Goal: Communication & Community: Answer question/provide support

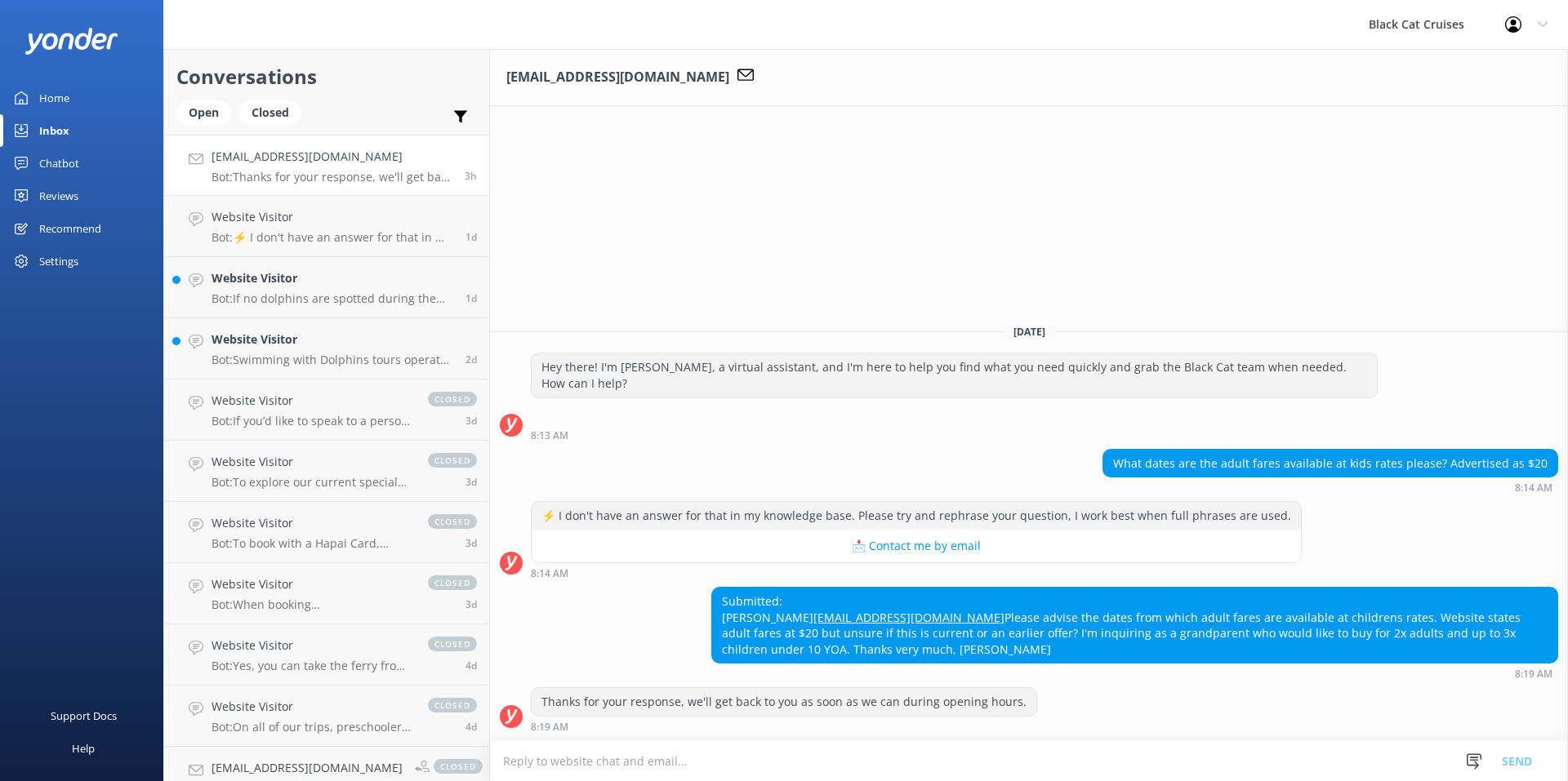
click at [601, 757] on textarea at bounding box center [1029, 761] width 1078 height 40
type textarea "Hi"
click at [327, 290] on div "Website Visitor Bot: If no dolphins are spotted during the Swimming with Dolphi…" at bounding box center [332, 287] width 242 height 36
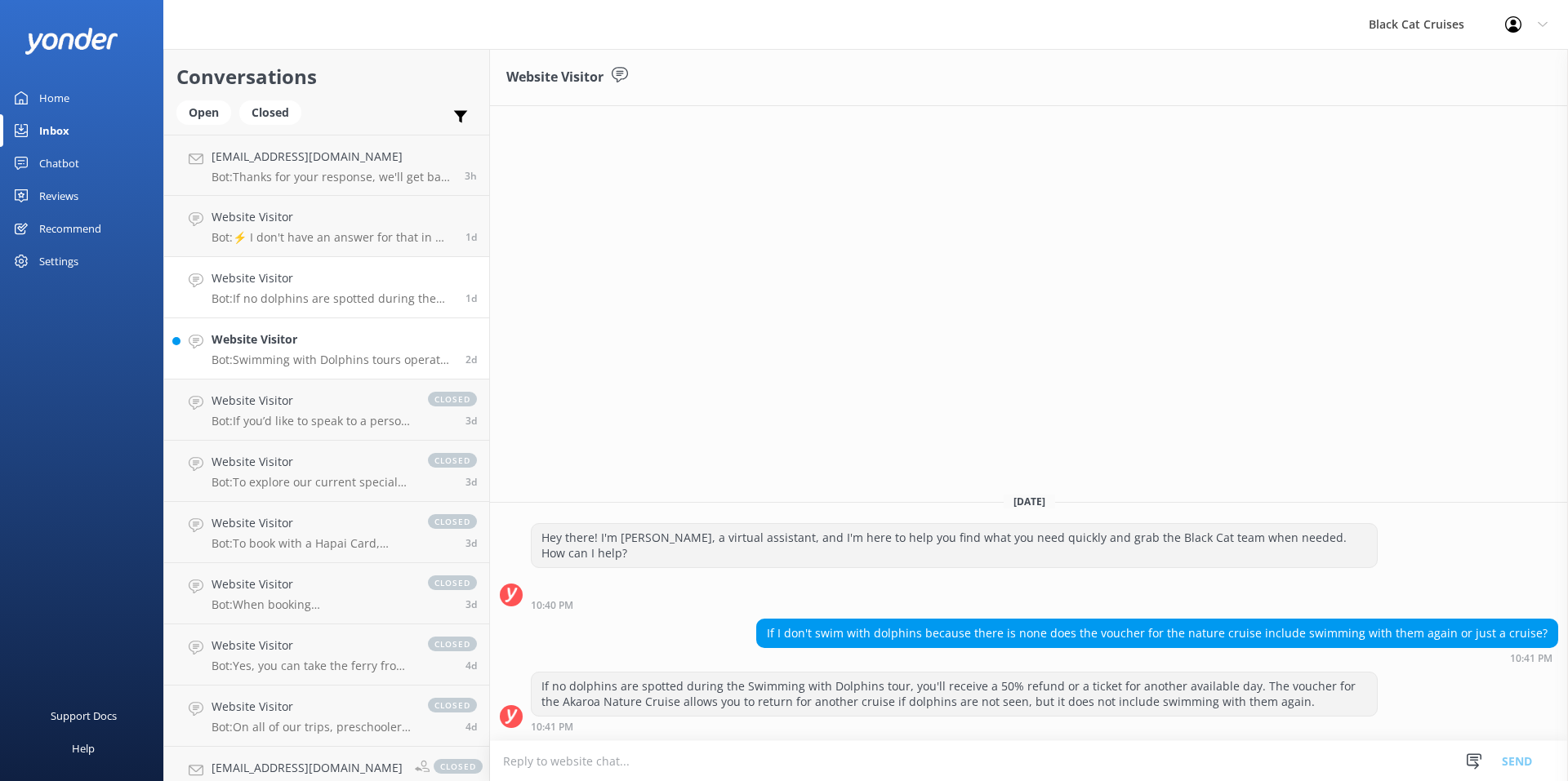
click at [365, 343] on h4 "Website Visitor" at bounding box center [332, 340] width 242 height 18
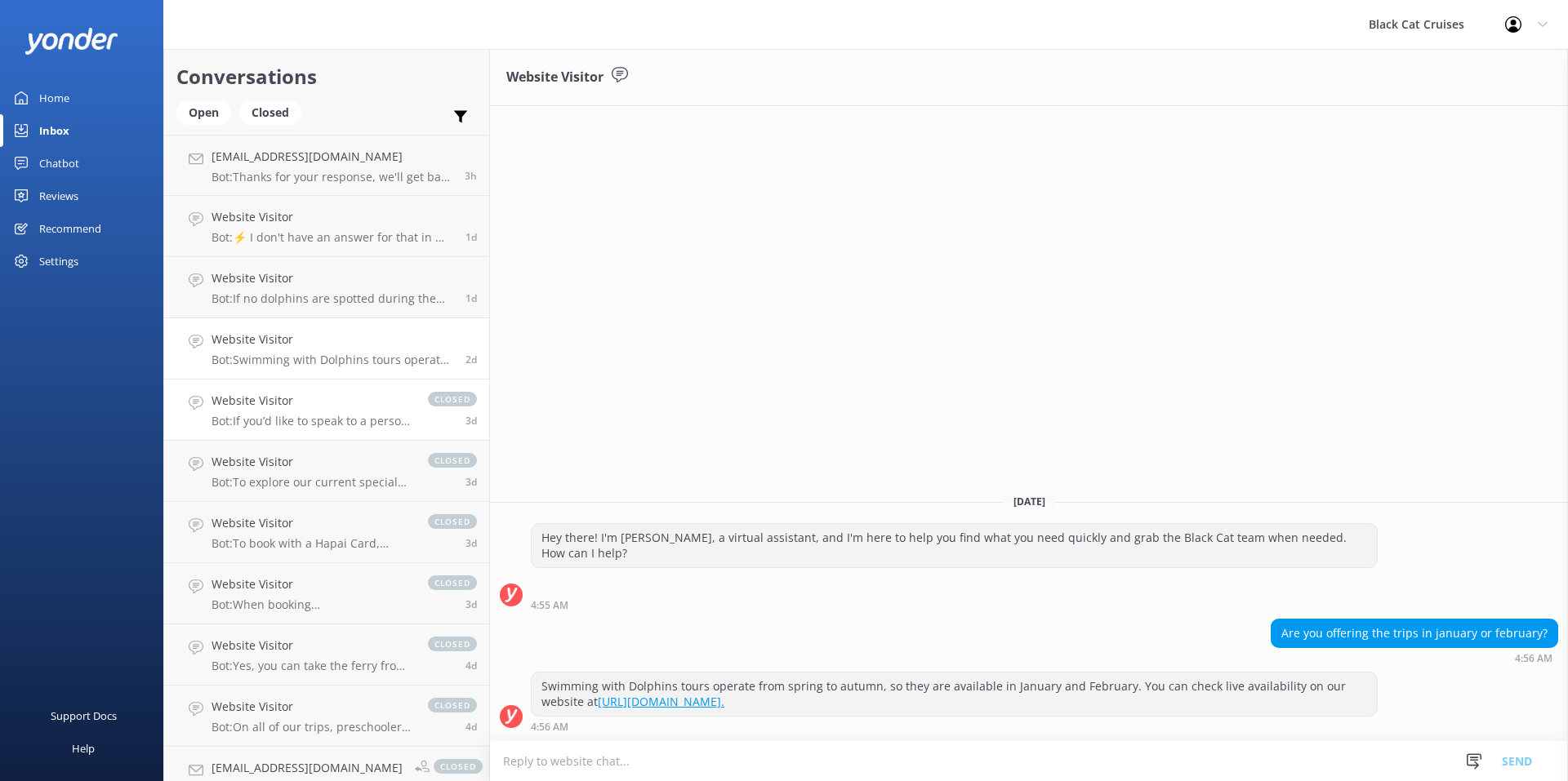
click at [335, 417] on p "Bot: If you’d like to speak to a person on the Black Cat team, you can reach us…" at bounding box center [312, 422] width 200 height 15
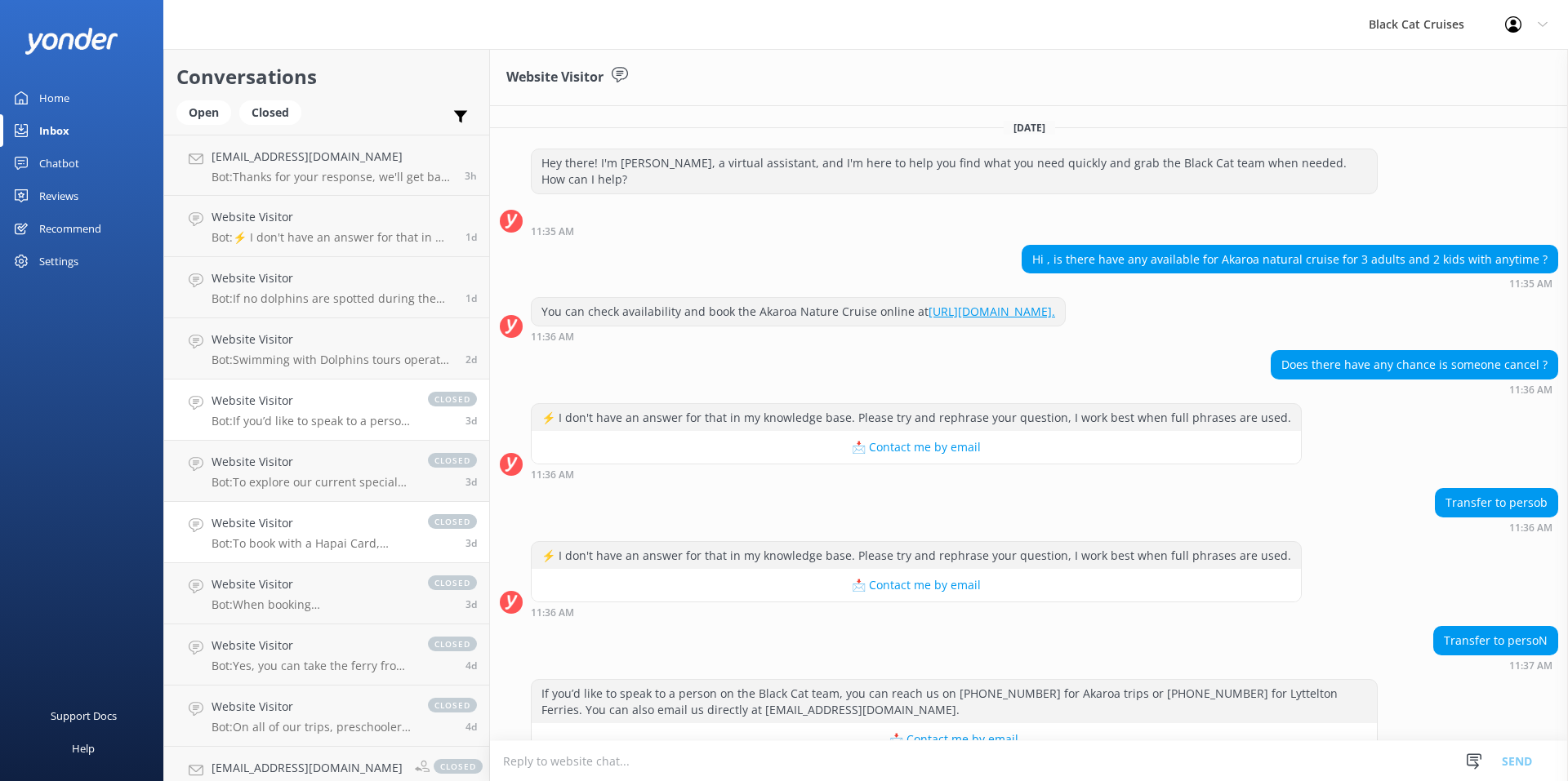
scroll to position [103, 0]
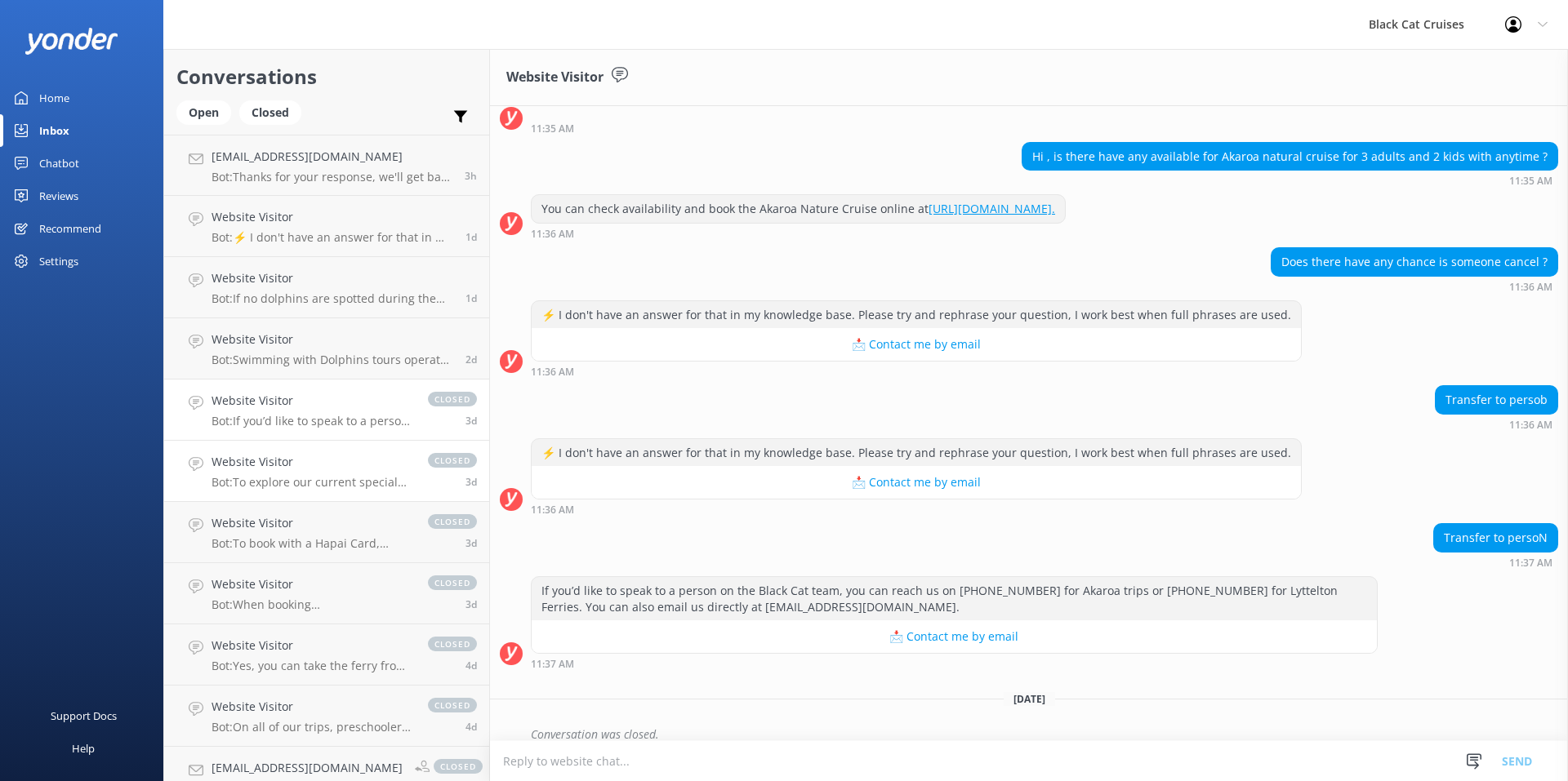
click at [340, 493] on link "Website Visitor Bot: To explore our current specials, please visit our website …" at bounding box center [327, 471] width 325 height 62
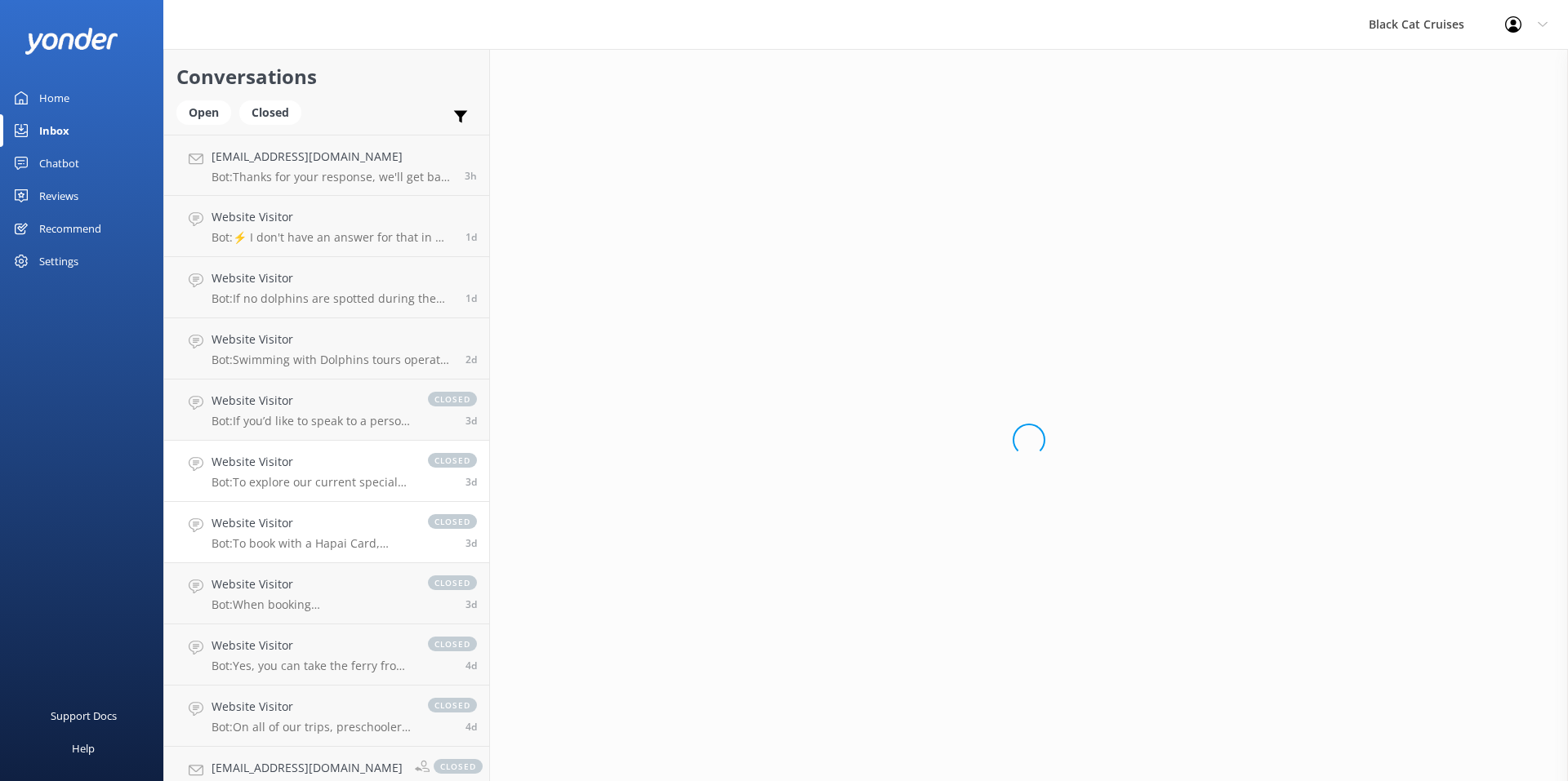
click at [338, 530] on h4 "Website Visitor" at bounding box center [312, 523] width 200 height 18
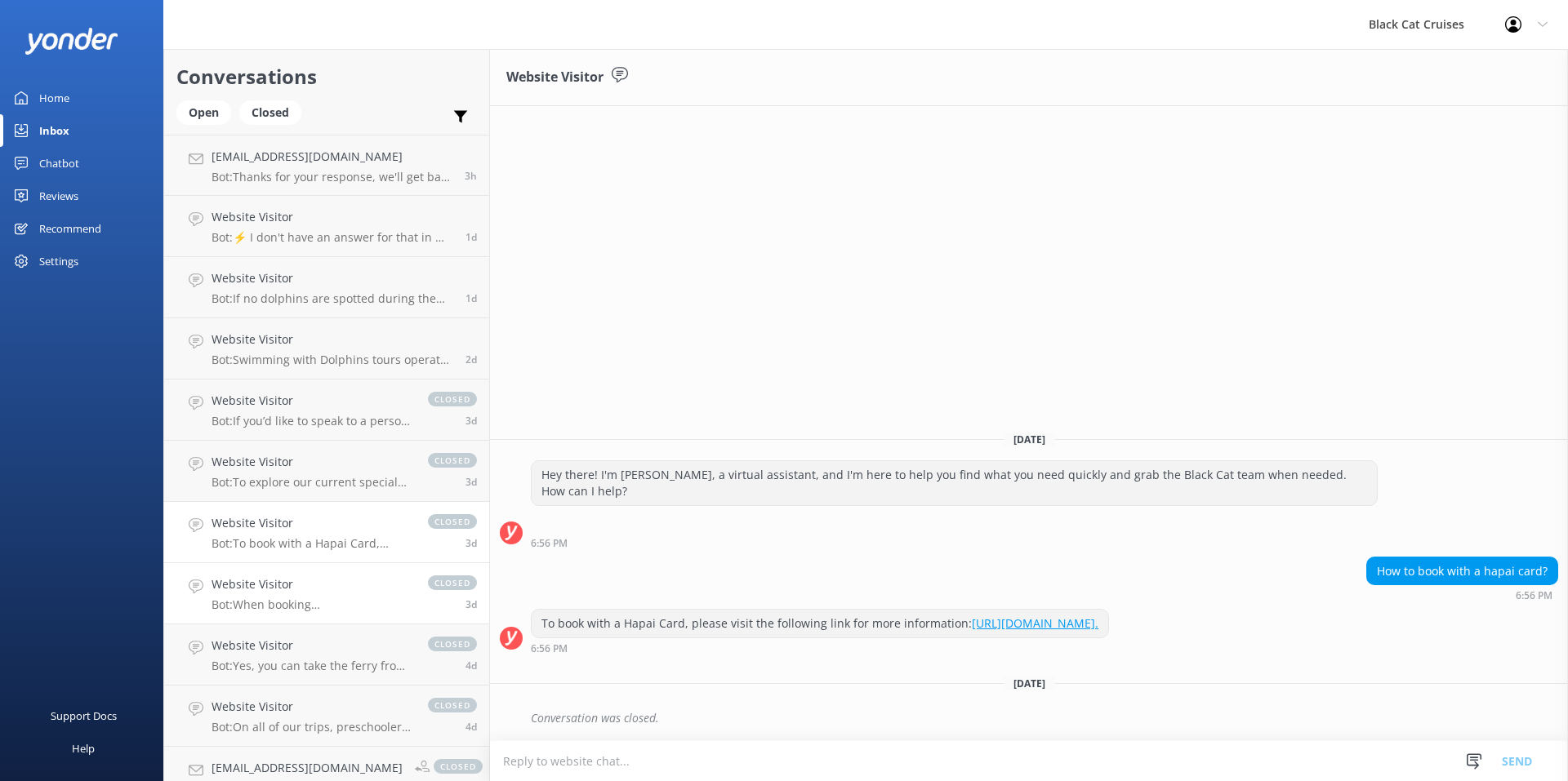
click at [324, 587] on h4 "Website Visitor" at bounding box center [312, 585] width 200 height 18
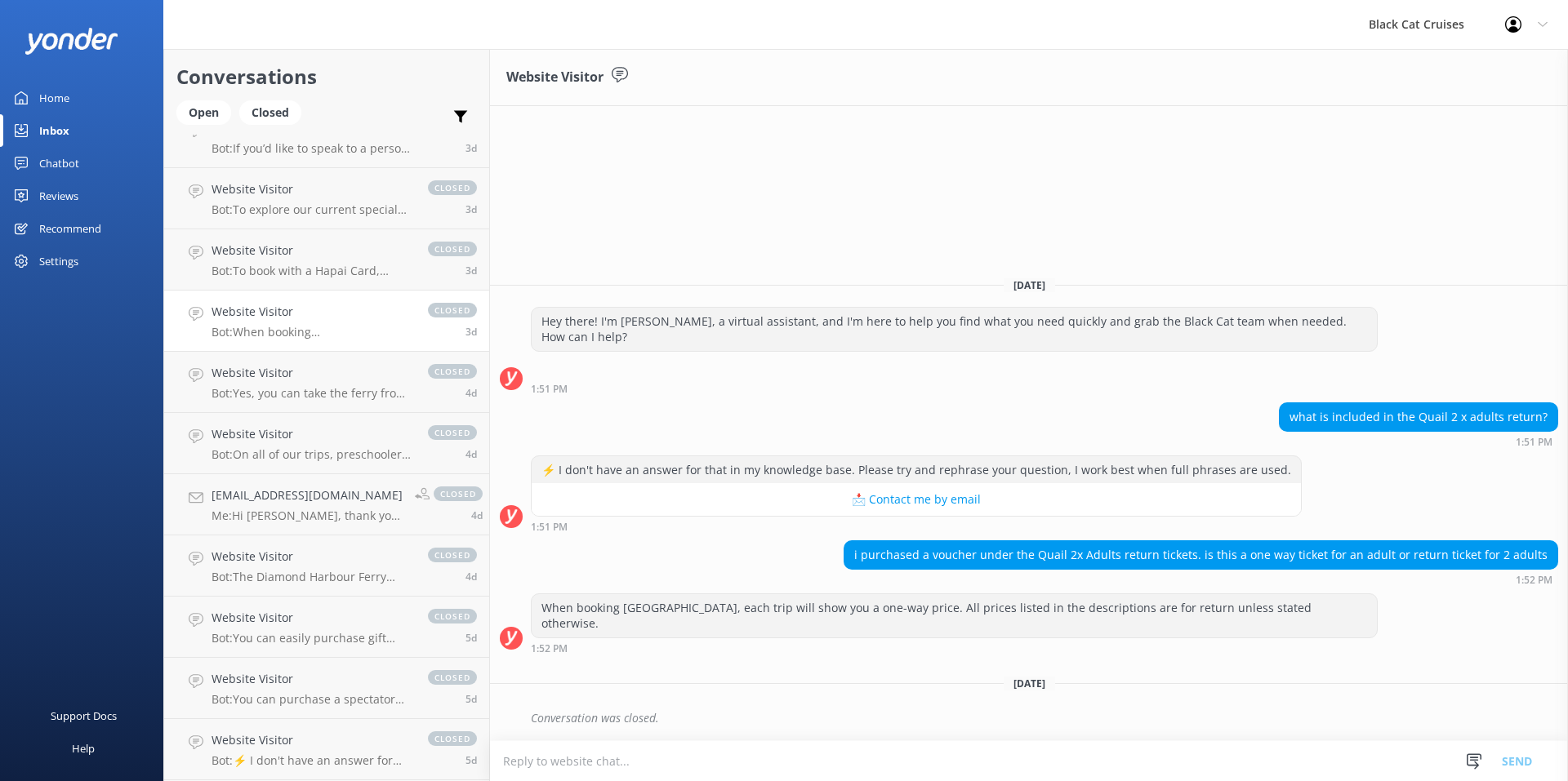
scroll to position [235, 0]
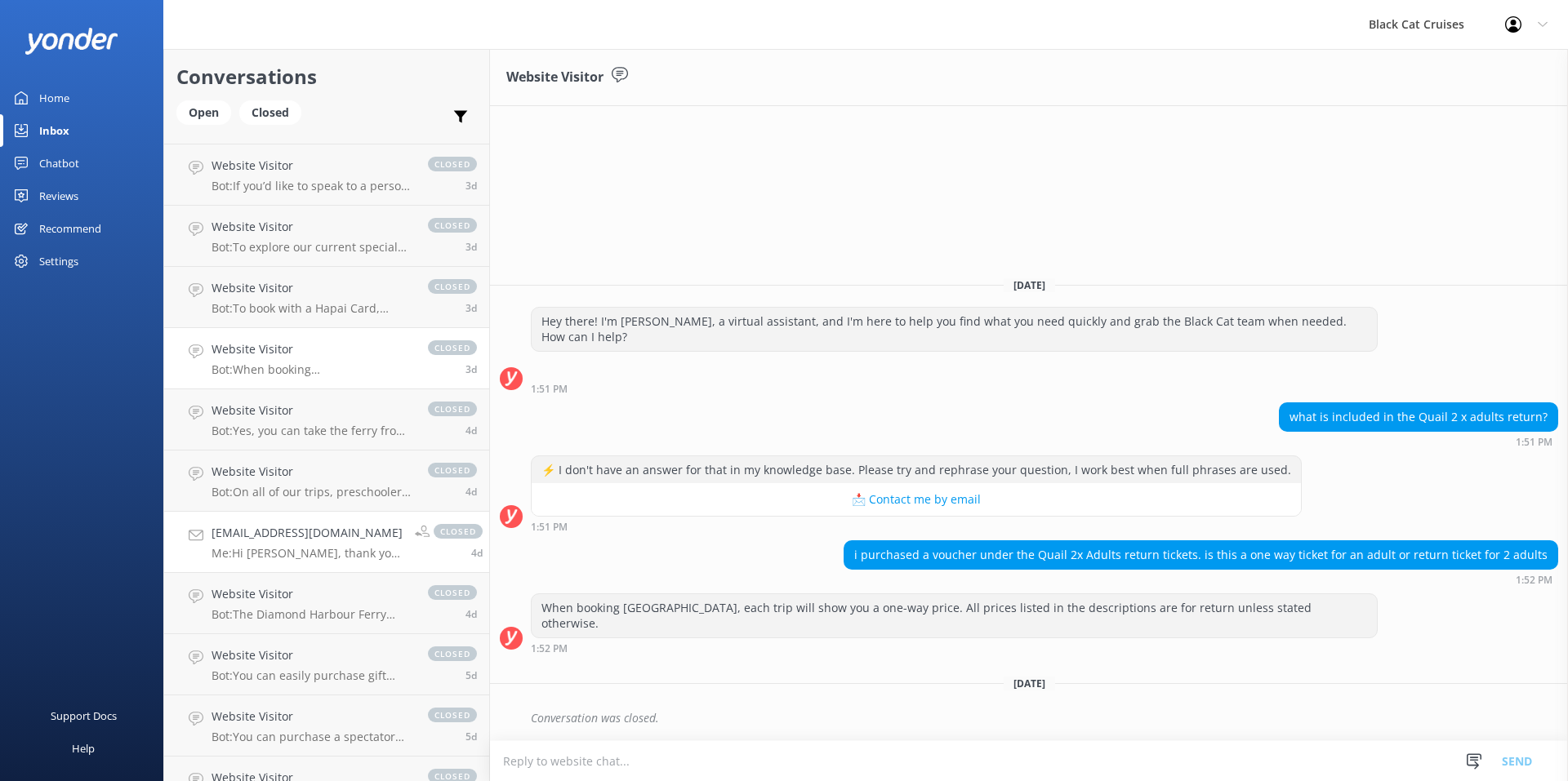
click at [323, 554] on p "Me: Hi [PERSON_NAME], thank you for your message. Yes, you can use a credit car…" at bounding box center [307, 554] width 191 height 15
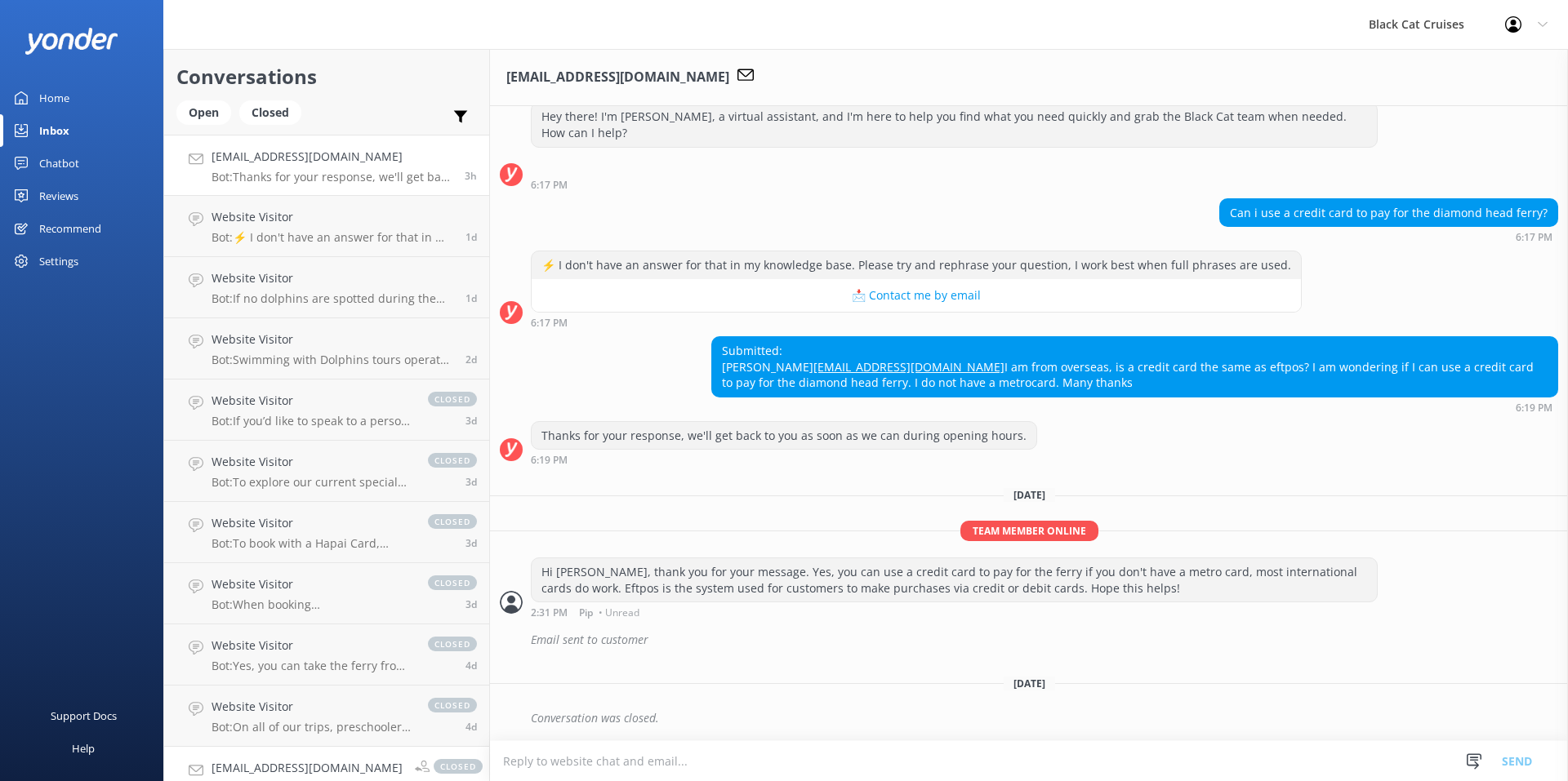
click at [347, 189] on link "[EMAIL_ADDRESS][DOMAIN_NAME] Bot: Thanks for your response, we'll get back to y…" at bounding box center [327, 165] width 325 height 62
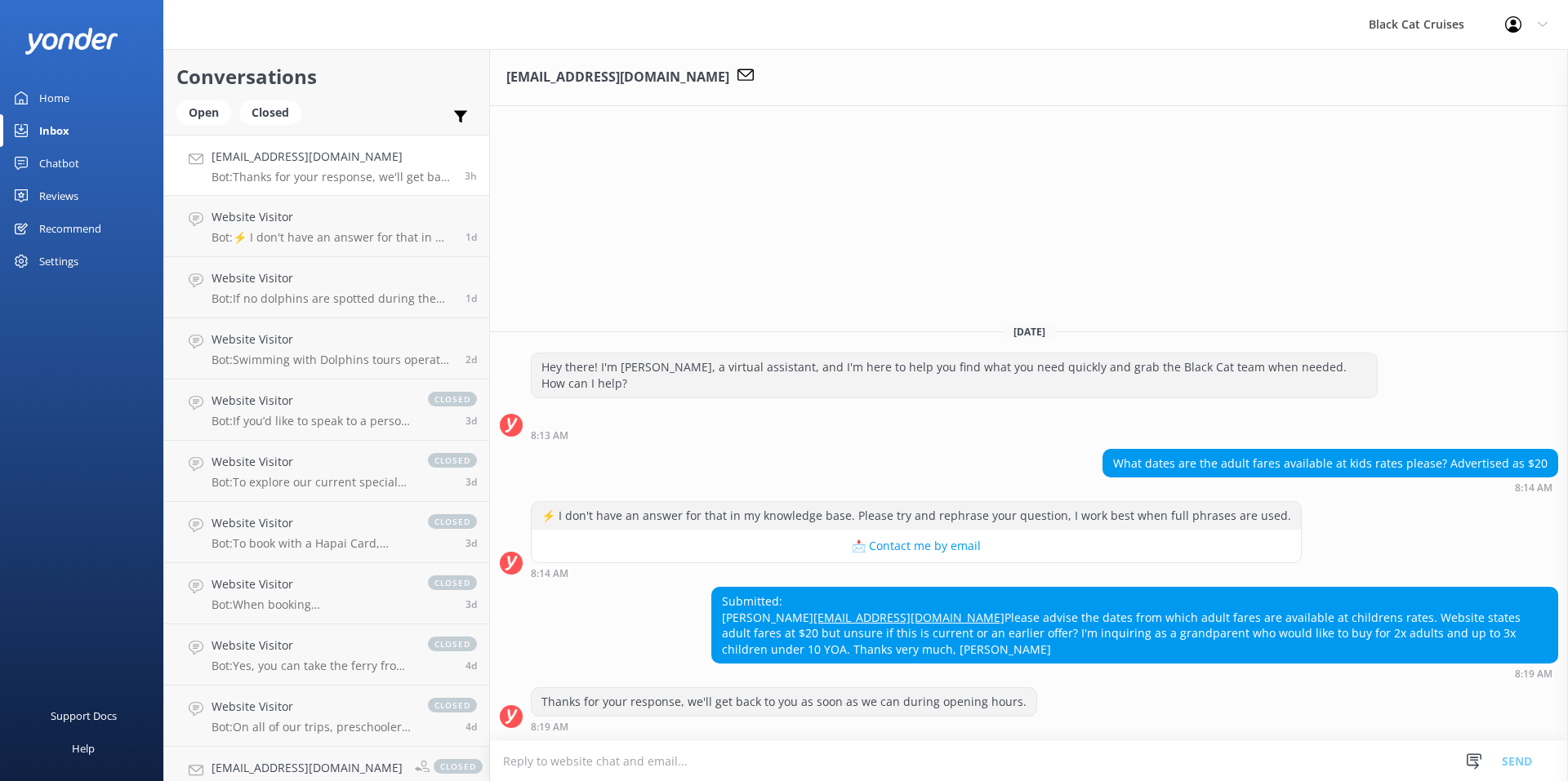
click at [724, 765] on textarea at bounding box center [1029, 761] width 1078 height 40
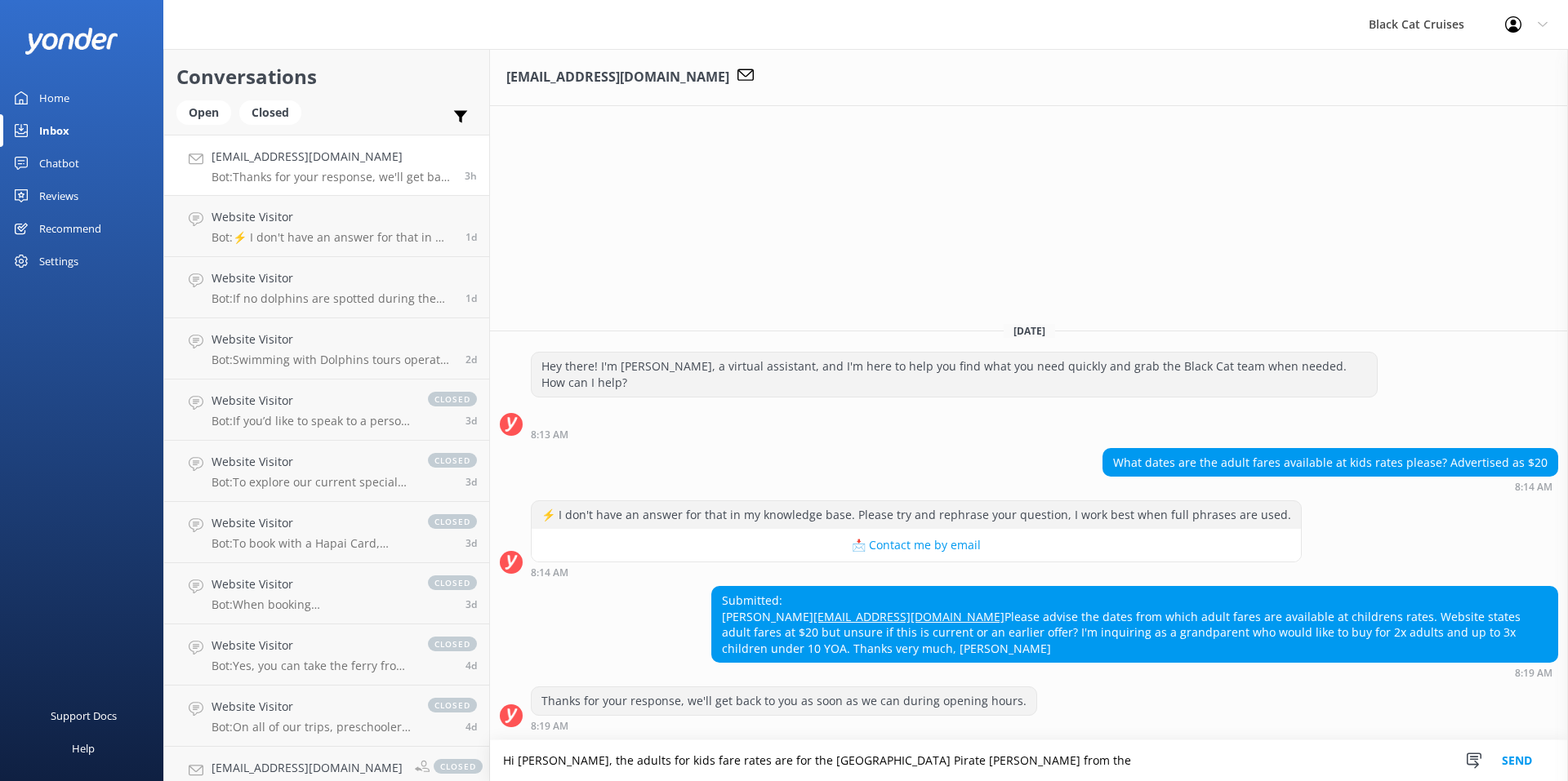
drag, startPoint x: 964, startPoint y: 766, endPoint x: 923, endPoint y: 761, distance: 41.3
click at [923, 761] on textarea "Hi [PERSON_NAME], the adults for kids fare rates are for the [GEOGRAPHIC_DATA] …" at bounding box center [1029, 761] width 1078 height 41
paste textarea "[DATE] through to [DATE]"
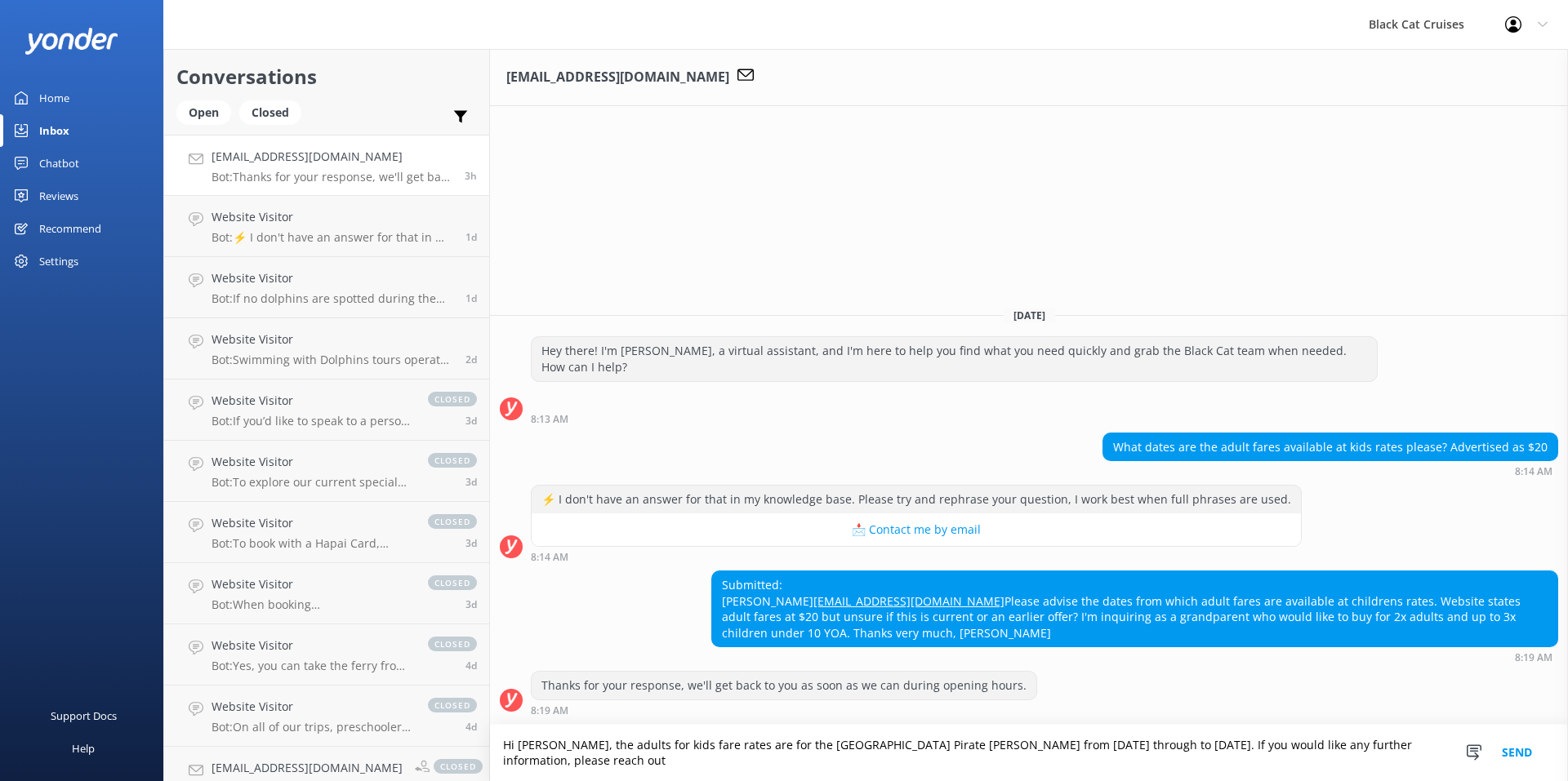
click at [1237, 745] on textarea "Hi [PERSON_NAME], the adults for kids fare rates are for the [GEOGRAPHIC_DATA] …" at bounding box center [1029, 753] width 1078 height 57
paste textarea "[DATE] through to [DATE]"
click at [890, 749] on textarea "Hi [PERSON_NAME], the adults for kids fare rates are for the [GEOGRAPHIC_DATA] …" at bounding box center [1029, 753] width 1078 height 57
click at [764, 774] on textarea "Hi [PERSON_NAME], the adults for kids fare rates are for the [GEOGRAPHIC_DATA] …" at bounding box center [1029, 753] width 1078 height 57
click at [1299, 747] on textarea "Hi [PERSON_NAME], the adults for kids fare rates are for the [GEOGRAPHIC_DATA] …" at bounding box center [1029, 753] width 1078 height 57
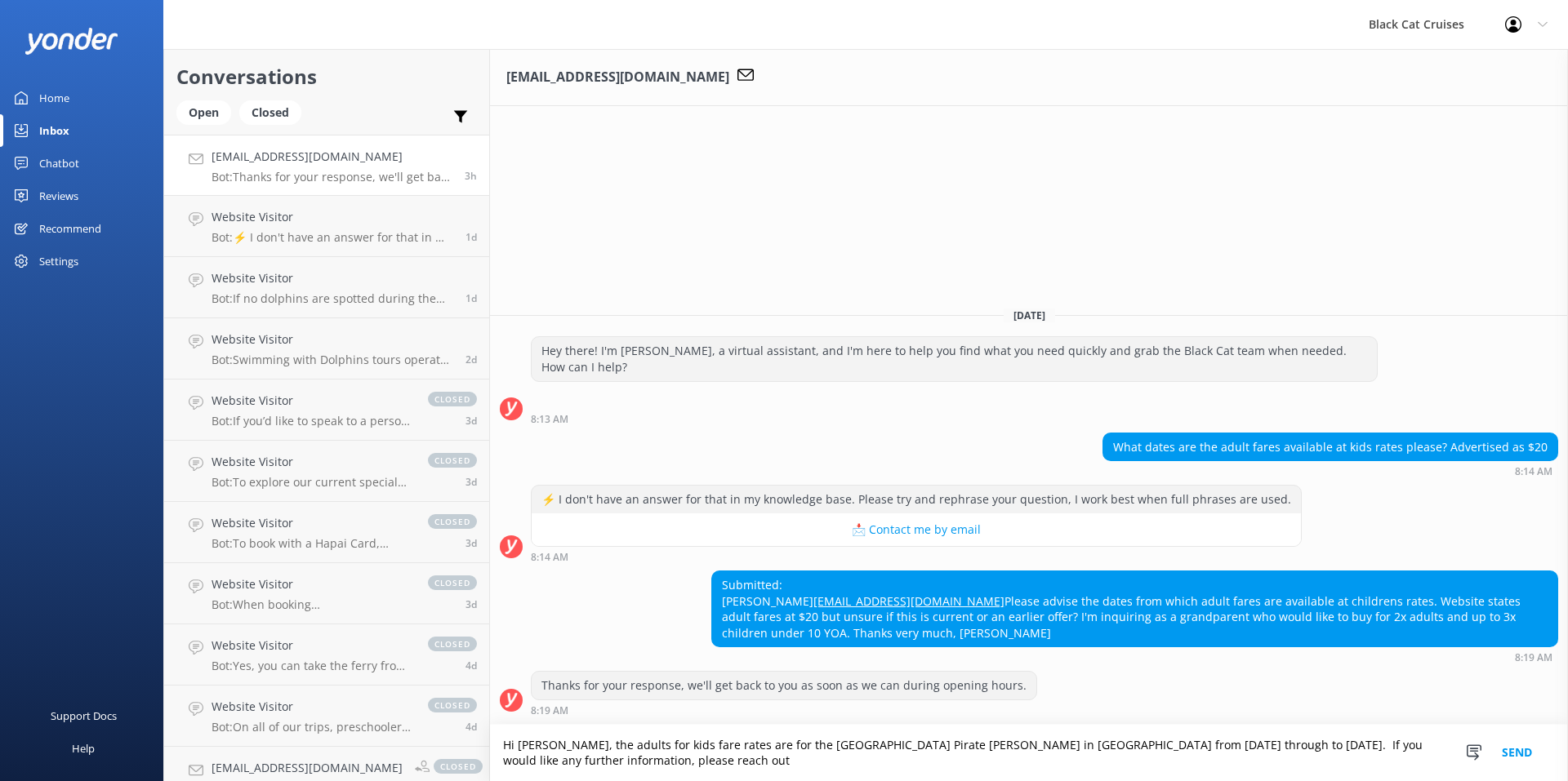
paste textarea "[URL][DOMAIN_NAME][PERSON_NAME]"
click at [1299, 749] on textarea "Hi [PERSON_NAME], the adults for kids fare rates are for the [GEOGRAPHIC_DATA] …" at bounding box center [1029, 753] width 1078 height 57
drag, startPoint x: 825, startPoint y: 760, endPoint x: 505, endPoint y: 761, distance: 320.0
click at [505, 761] on textarea "Hi [PERSON_NAME], the adults for kids fare rates are for the [GEOGRAPHIC_DATA] …" at bounding box center [1029, 753] width 1078 height 57
click at [722, 760] on textarea "Hi [PERSON_NAME], the adults for kids fare rates are for the [GEOGRAPHIC_DATA] …" at bounding box center [1029, 753] width 1078 height 57
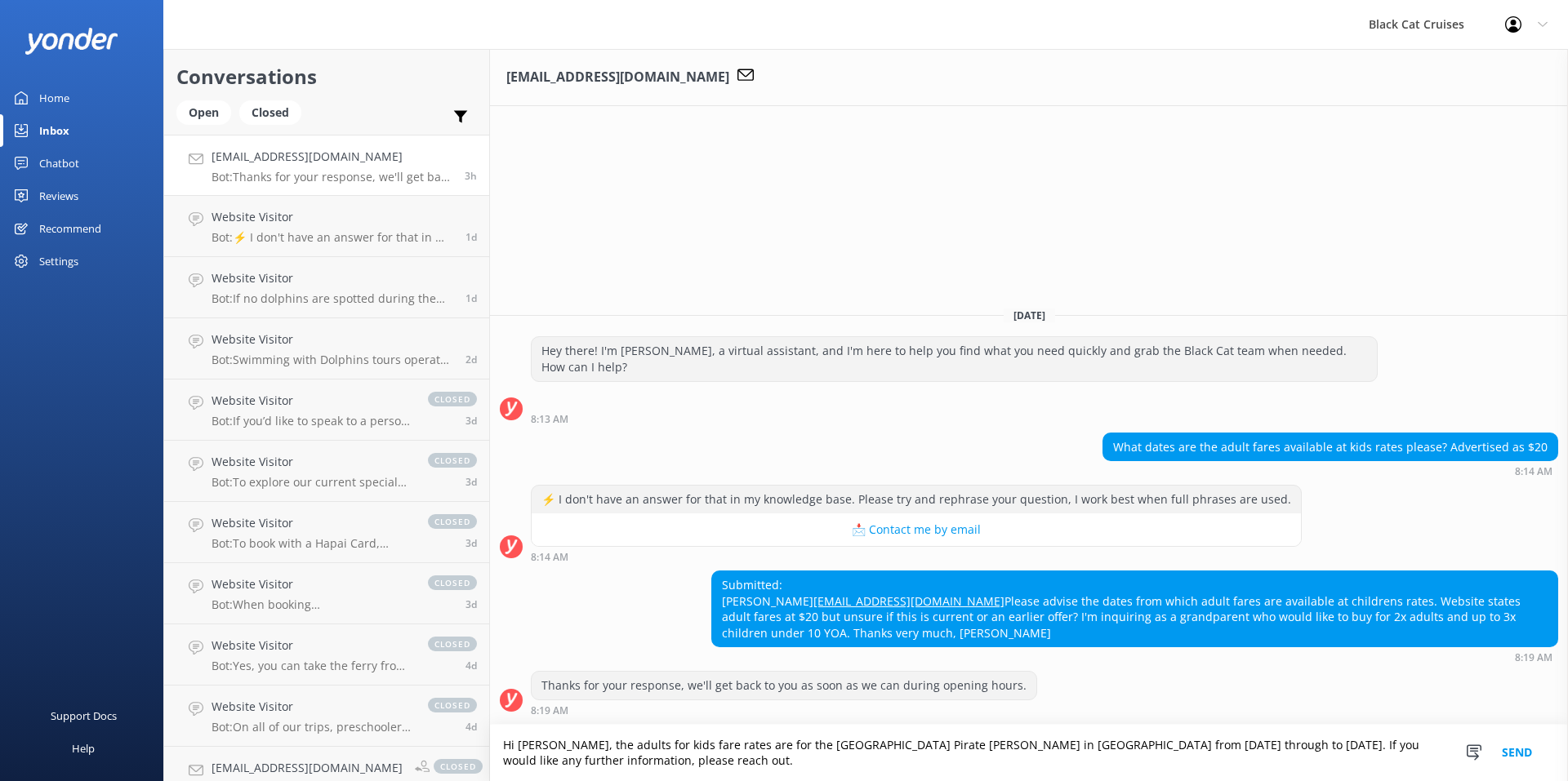
click at [1299, 747] on textarea "Hi [PERSON_NAME], the adults for kids fare rates are for the [GEOGRAPHIC_DATA] …" at bounding box center [1029, 753] width 1078 height 57
click at [917, 764] on textarea "Hi [PERSON_NAME], the adults for kids fare rates are for the [GEOGRAPHIC_DATA] …" at bounding box center [1029, 753] width 1078 height 57
type textarea "Hi [PERSON_NAME], the adults for kids fare rates are for the [GEOGRAPHIC_DATA] …"
click at [880, 596] on div "Submitted: [PERSON_NAME] [EMAIL_ADDRESS][DOMAIN_NAME] Please advise the dates f…" at bounding box center [1135, 610] width 845 height 75
drag, startPoint x: 879, startPoint y: 601, endPoint x: 719, endPoint y: 599, distance: 160.0
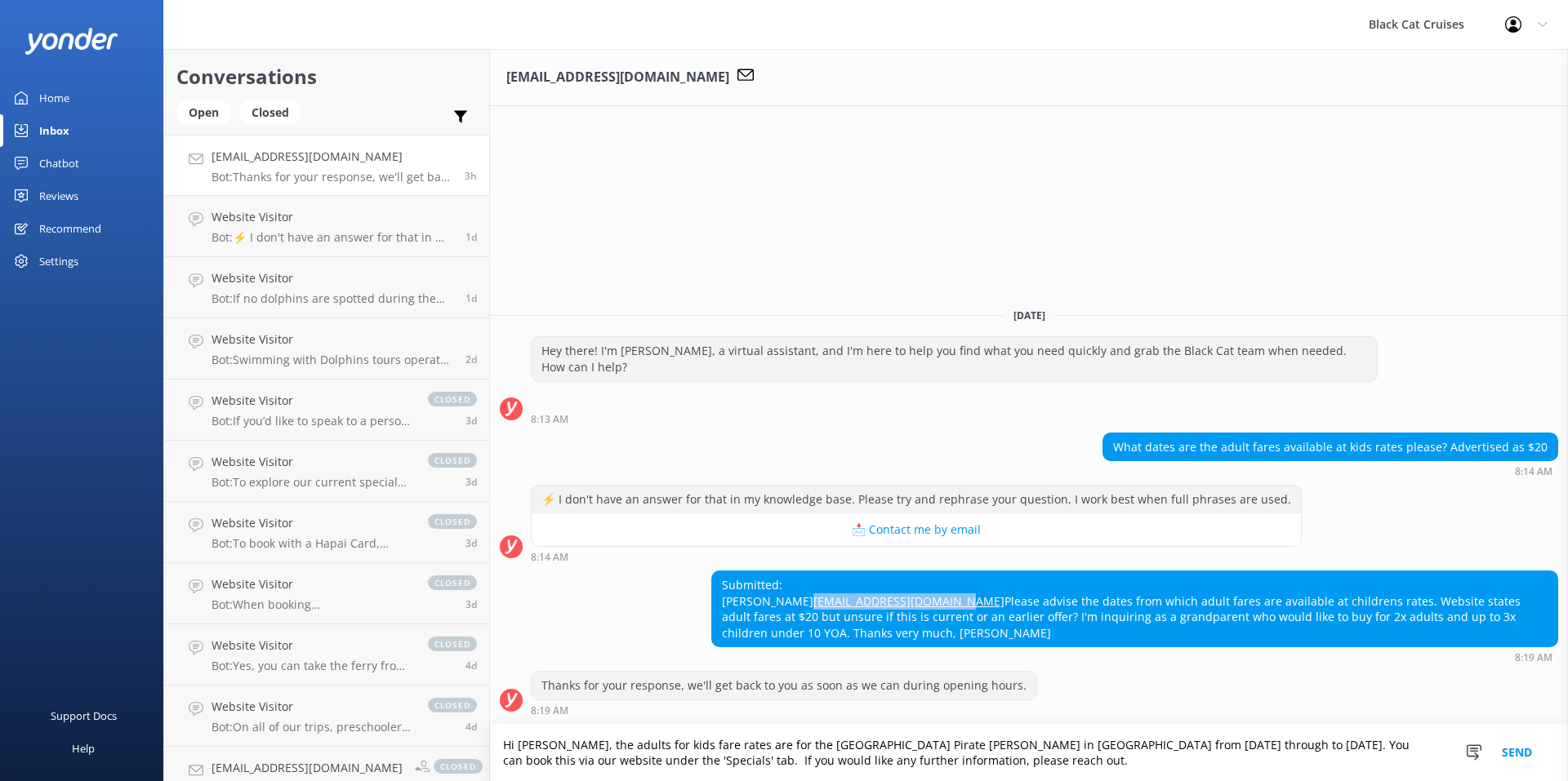
click at [719, 599] on div "Submitted: [PERSON_NAME] [EMAIL_ADDRESS][DOMAIN_NAME] Please advise the dates f…" at bounding box center [1135, 610] width 845 height 75
copy link "[EMAIL_ADDRESS][DOMAIN_NAME]"
click at [644, 594] on div "Submitted: [PERSON_NAME] [EMAIL_ADDRESS][DOMAIN_NAME] Please advise the dates f…" at bounding box center [1029, 617] width 1078 height 92
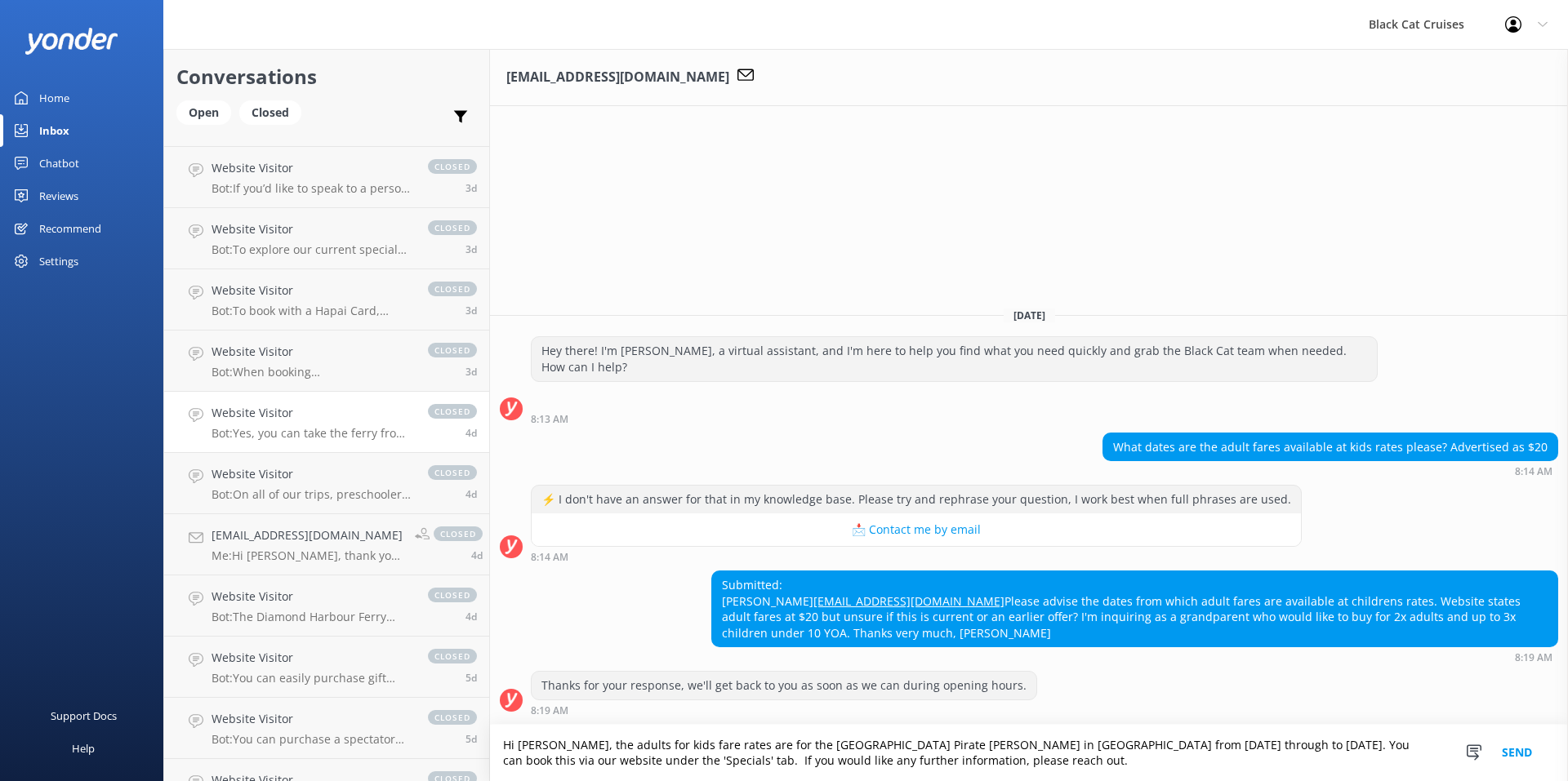
scroll to position [245, 0]
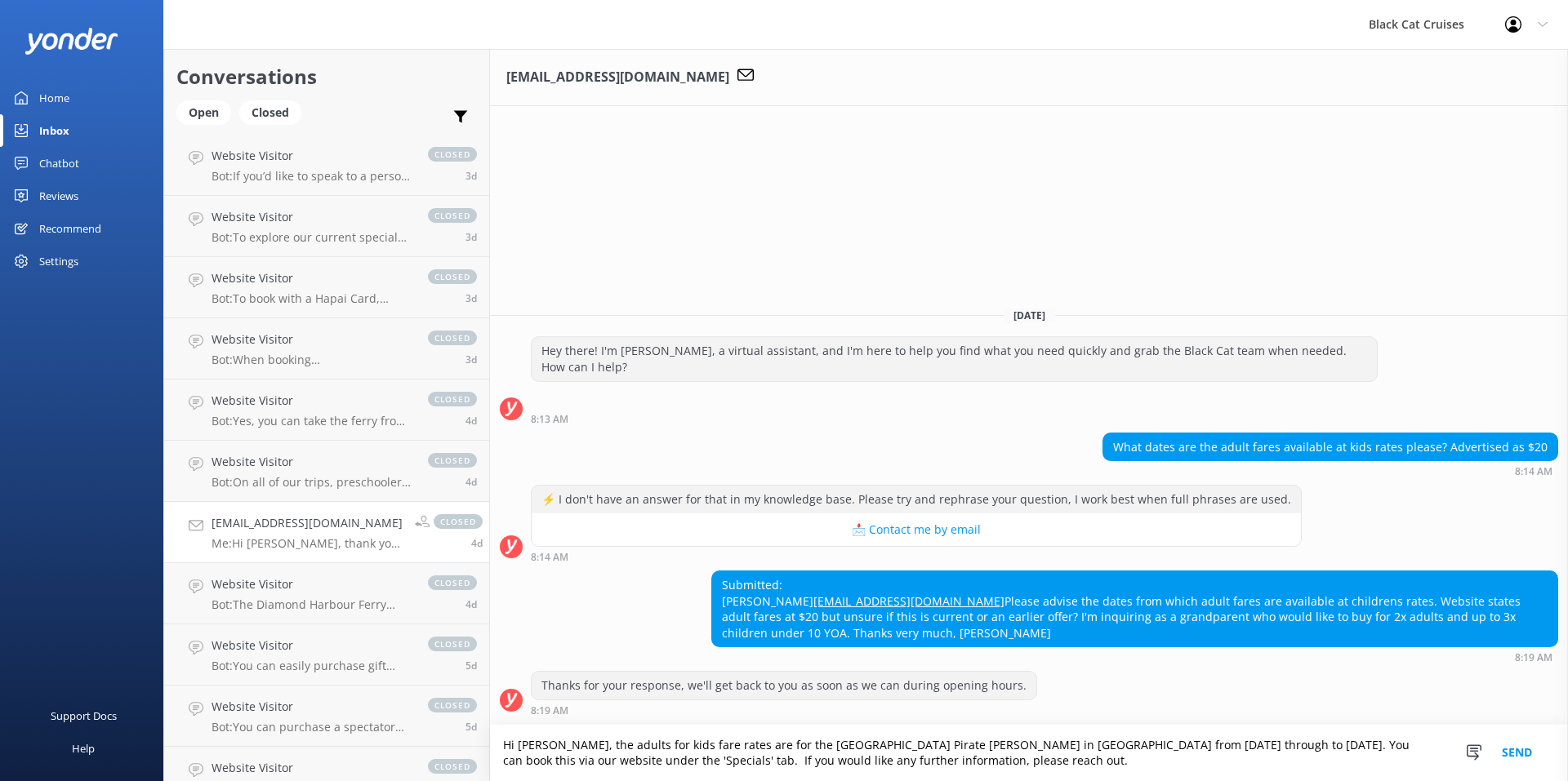
click at [318, 524] on h4 "[EMAIL_ADDRESS][DOMAIN_NAME]" at bounding box center [307, 523] width 191 height 18
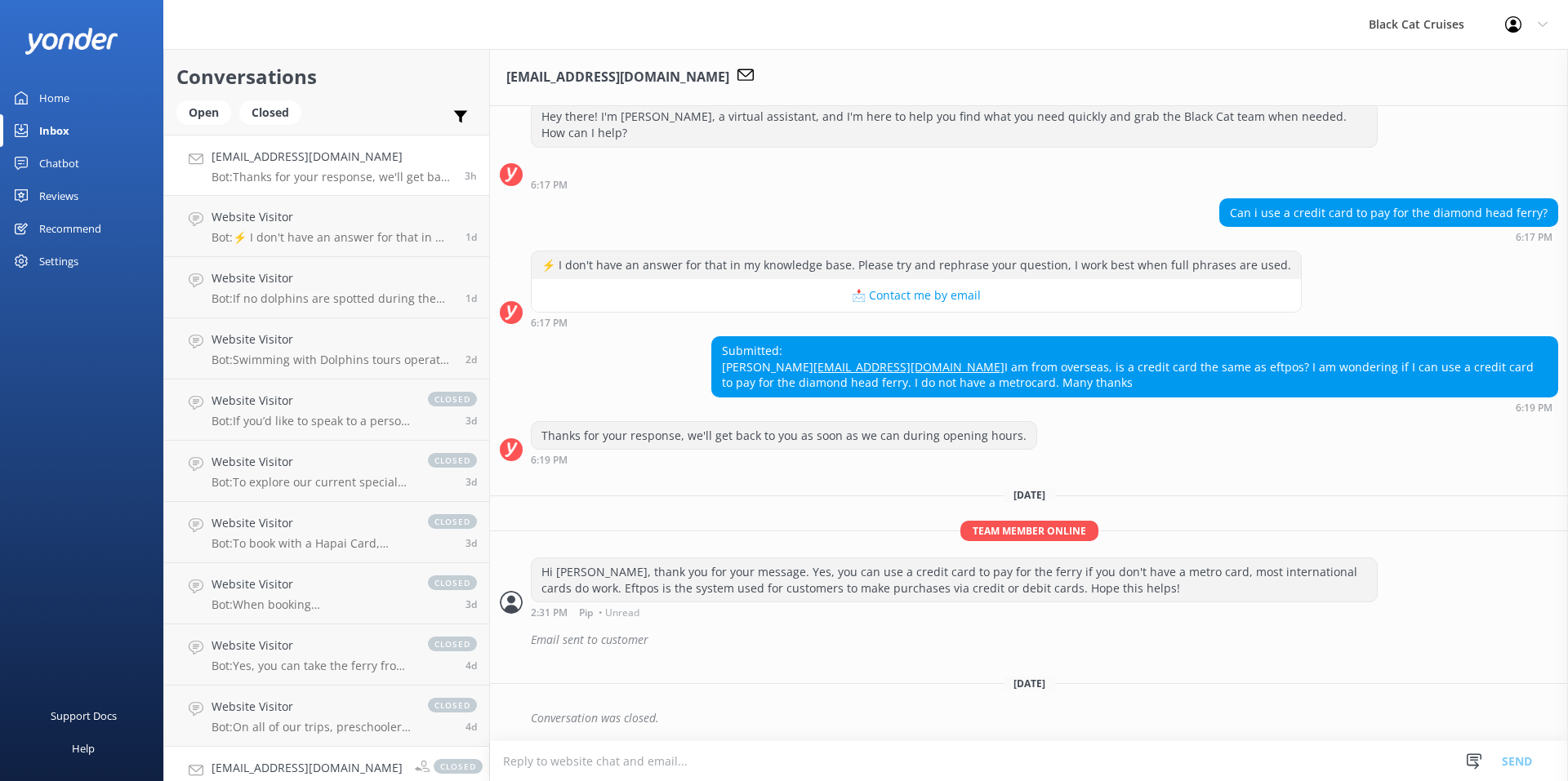
click at [359, 167] on div "[EMAIL_ADDRESS][DOMAIN_NAME] Bot: Thanks for your response, we'll get back to y…" at bounding box center [332, 165] width 241 height 35
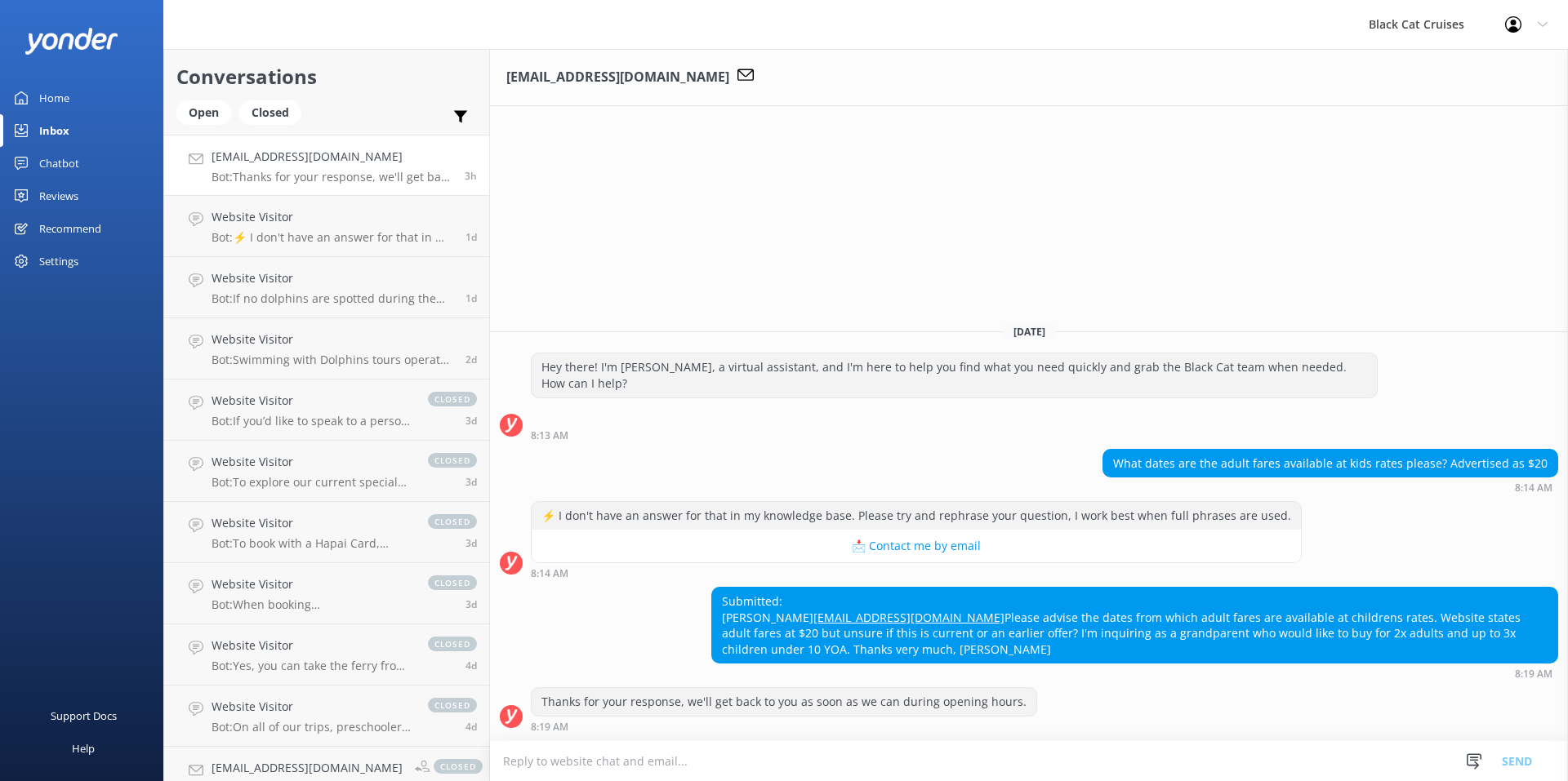
click at [768, 764] on textarea at bounding box center [1029, 761] width 1078 height 40
paste textarea "[DATE] through to [DATE]"
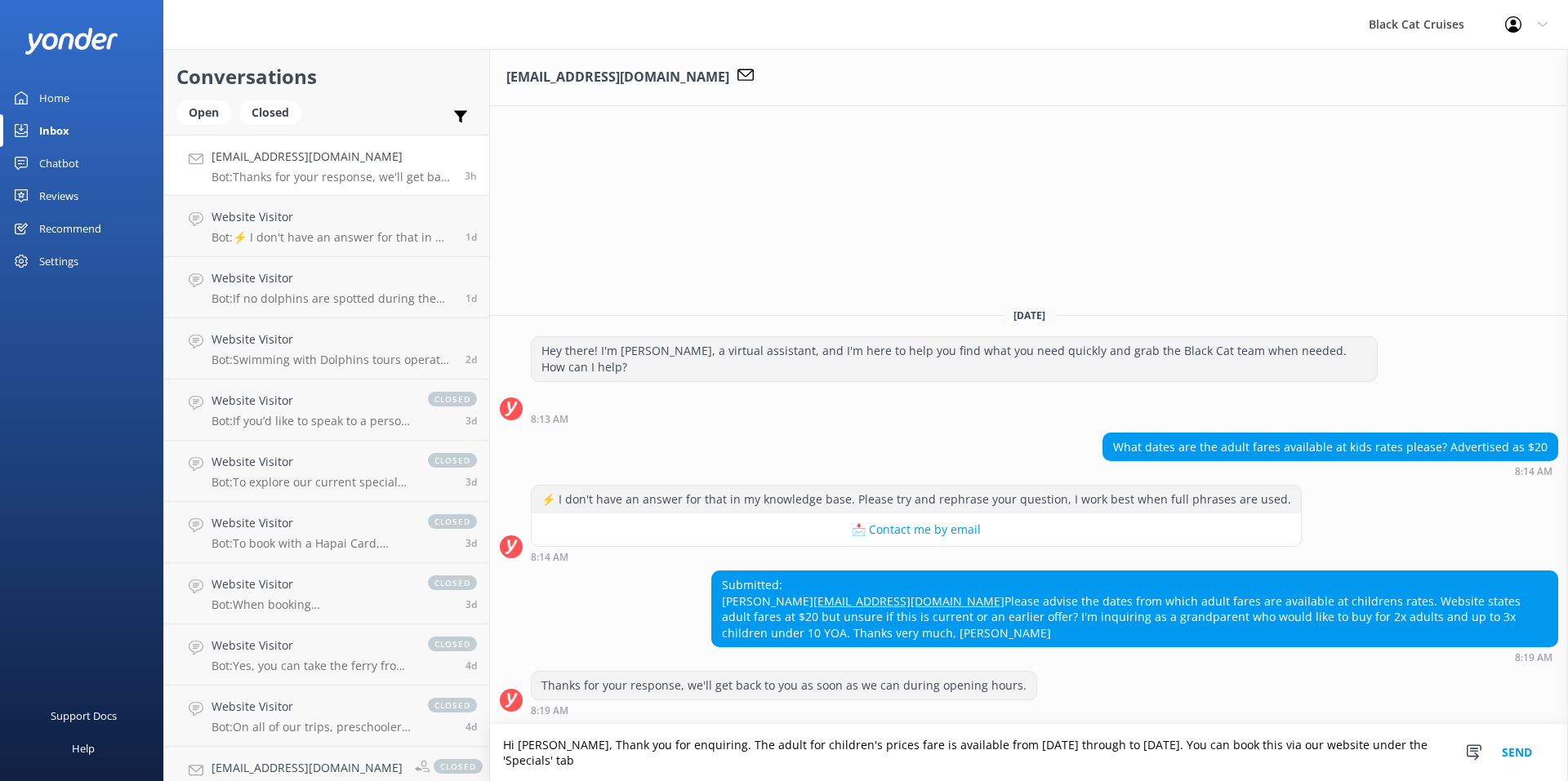
click at [1272, 753] on textarea "Hi [PERSON_NAME], Thank you for enquiring. The adult for children's prices fare…" at bounding box center [1029, 753] width 1078 height 57
click at [1003, 769] on textarea "Hi [PERSON_NAME], Thank you for enquiring. The adult for children's prices fare…" at bounding box center [1029, 753] width 1078 height 57
click at [932, 760] on textarea "Hi [PERSON_NAME], Thank you for enquiring. The adult for children's prices fare…" at bounding box center [1029, 753] width 1078 height 57
click at [843, 760] on textarea "Hi [PERSON_NAME], Thank you for enquiring. The adult for children's prices fare…" at bounding box center [1029, 753] width 1078 height 57
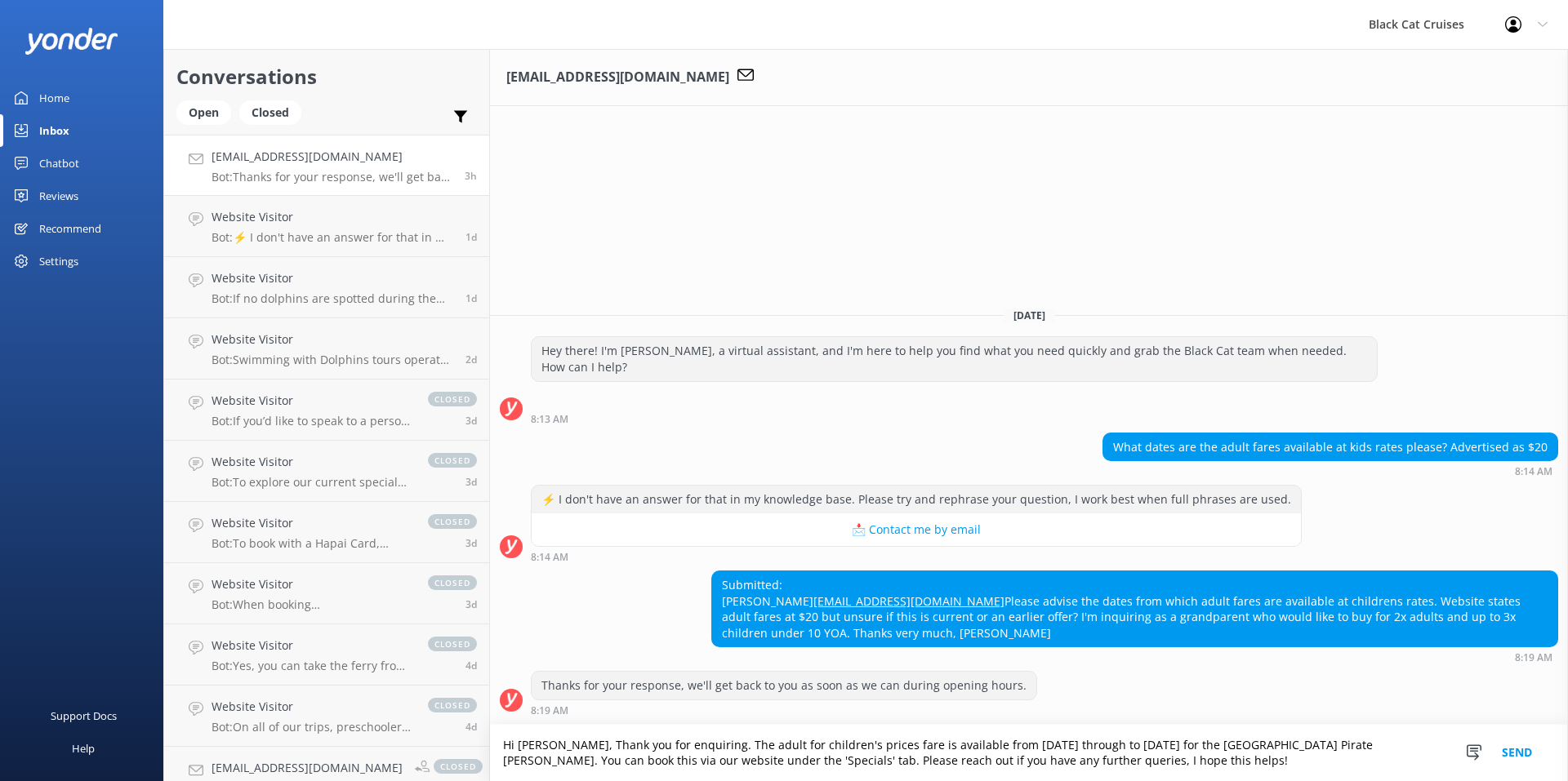
click at [839, 765] on textarea "Hi [PERSON_NAME], Thank you for enquiring. The adult for children's prices fare…" at bounding box center [1029, 753] width 1078 height 57
click at [559, 741] on textarea "Hi [PERSON_NAME], Thank you for enquiring. The adult for children's prices fare…" at bounding box center [1029, 753] width 1078 height 57
type textarea "Hi [PERSON_NAME], thank you for enquiring. The adult for children's prices fare…"
click at [1520, 754] on button "Send" at bounding box center [1516, 753] width 62 height 57
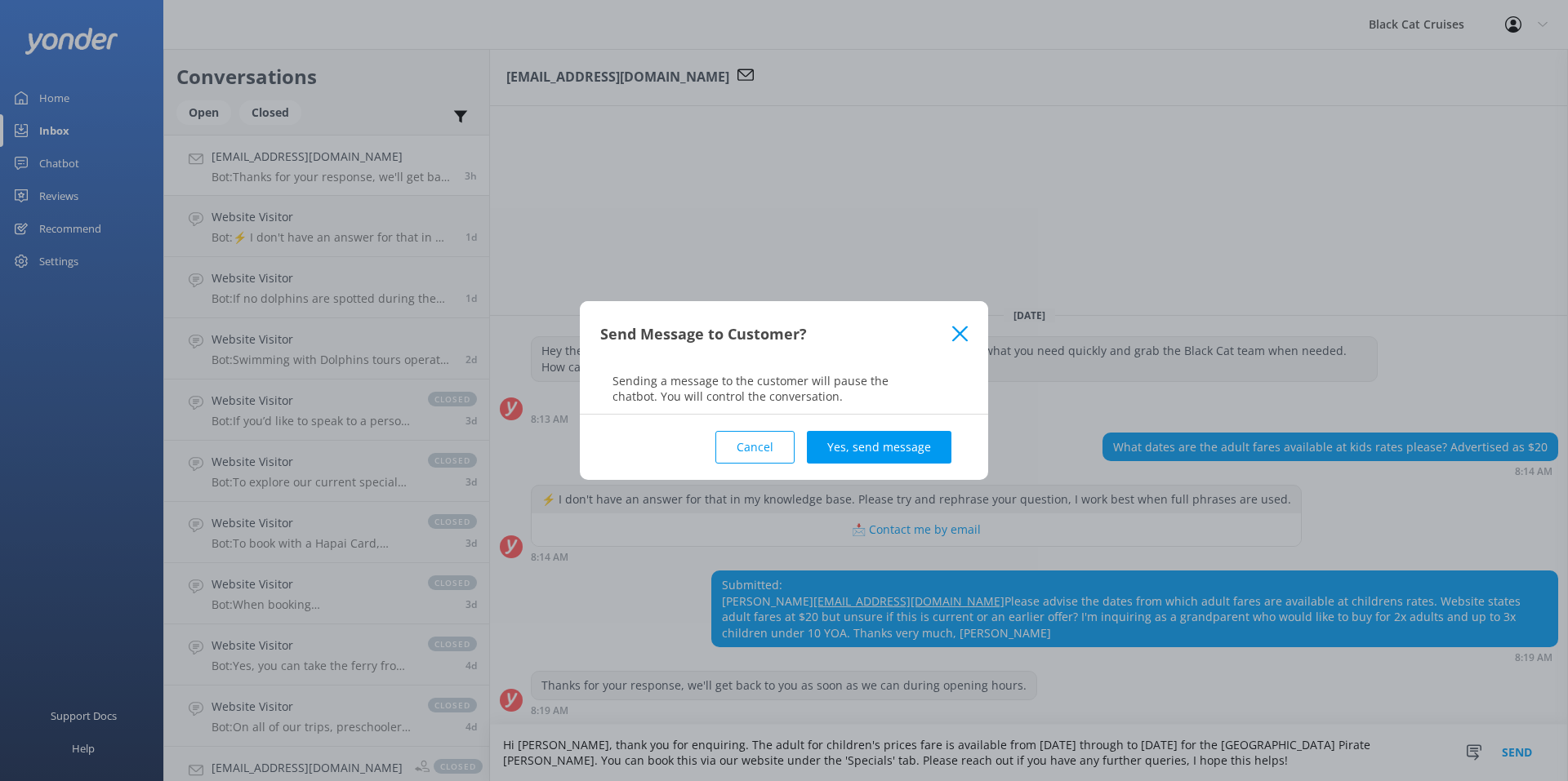
click at [954, 328] on use at bounding box center [959, 333] width 16 height 16
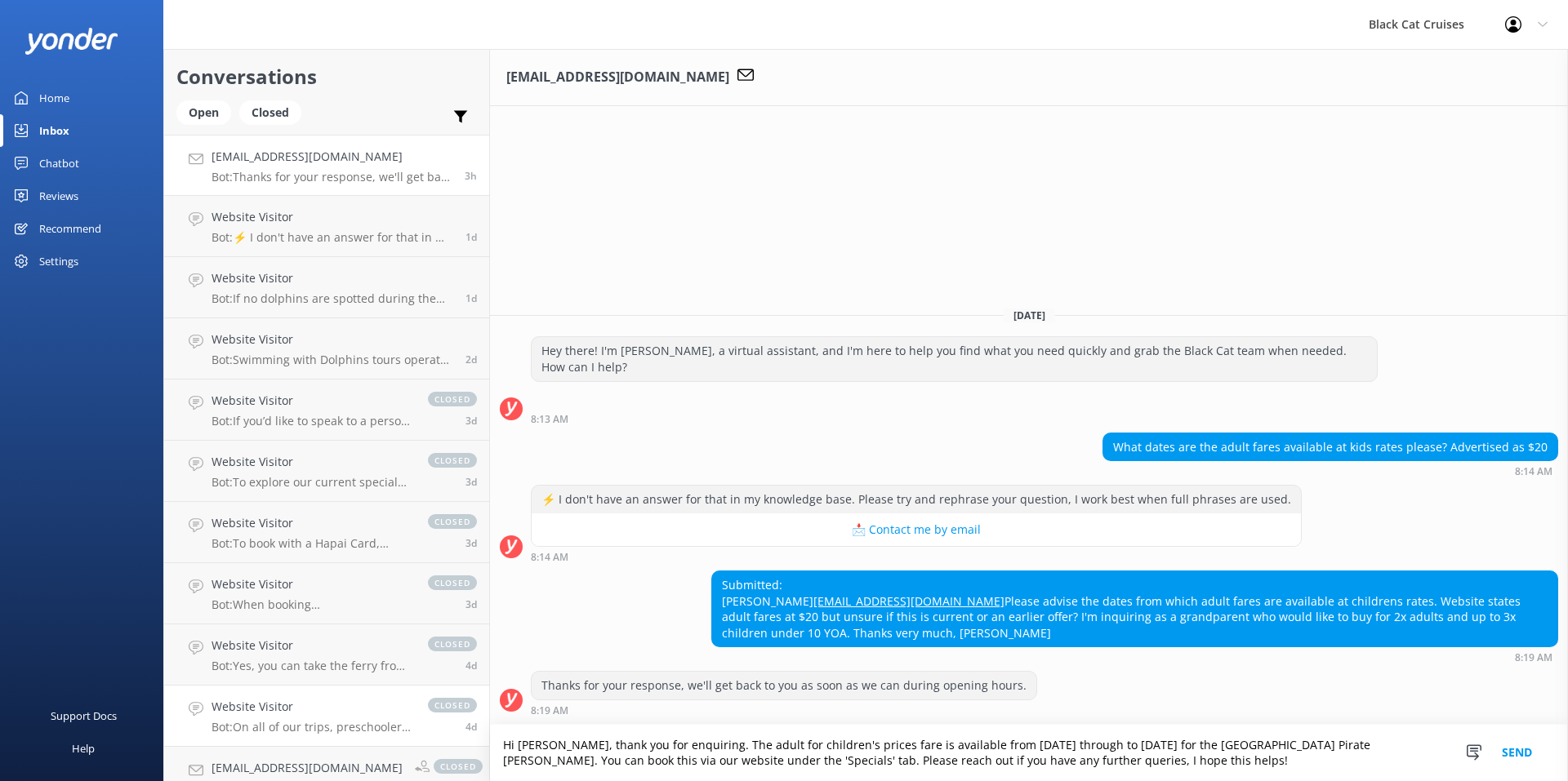
drag, startPoint x: 1233, startPoint y: 766, endPoint x: 390, endPoint y: 703, distance: 845.4
click at [390, 703] on div "Conversations Open Closed Important Assigned to me Unassigned [EMAIL_ADDRESS][D…" at bounding box center [866, 415] width 1405 height 733
click at [406, 226] on h4 "Website Visitor" at bounding box center [332, 217] width 242 height 18
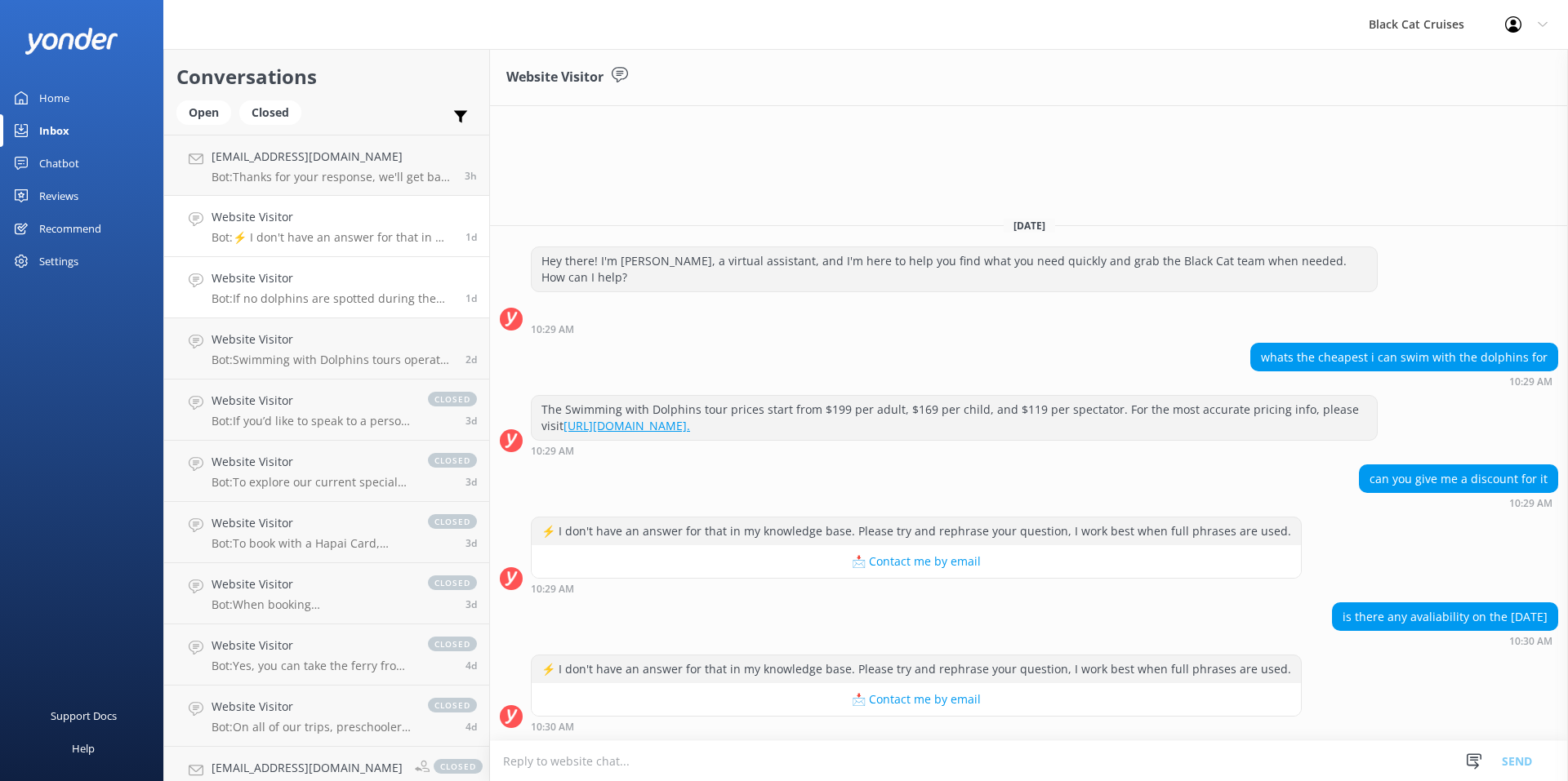
click at [386, 276] on h4 "Website Visitor" at bounding box center [332, 278] width 242 height 18
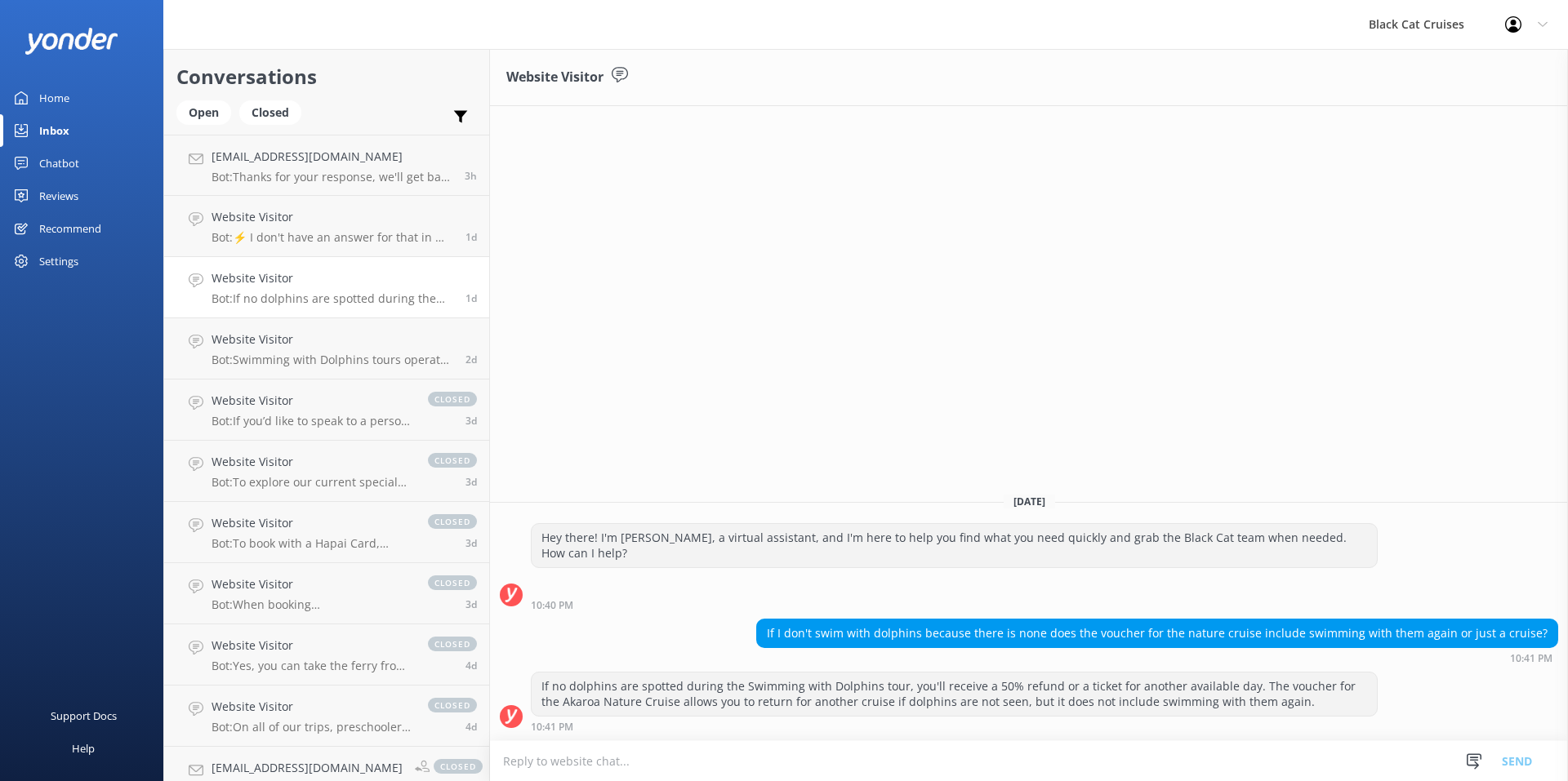
click at [551, 678] on div "If no dolphins are spotted during the Swimming with Dolphins tour, you'll recei…" at bounding box center [954, 694] width 845 height 43
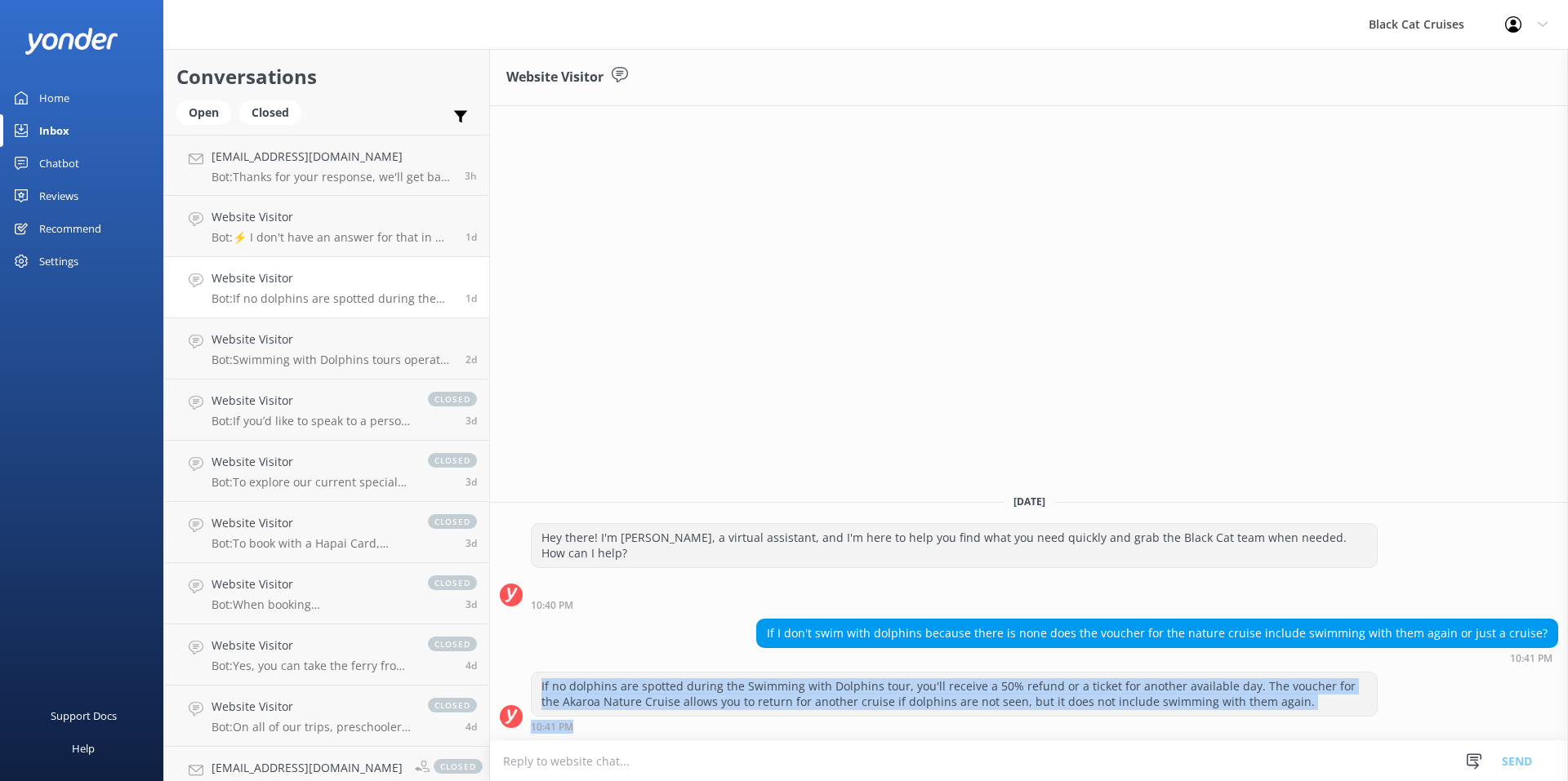
drag, startPoint x: 536, startPoint y: 681, endPoint x: 1282, endPoint y: 738, distance: 748.2
click at [1282, 738] on div "If no dolphins are spotted during the Swimming with Dolphins tour, you'll recei…" at bounding box center [1029, 706] width 1078 height 69
drag, startPoint x: 1282, startPoint y: 738, endPoint x: 1292, endPoint y: 689, distance: 50.0
click at [1292, 689] on div "If no dolphins are spotted during the Swimming with Dolphins tour, you'll recei…" at bounding box center [954, 694] width 845 height 43
drag, startPoint x: 1281, startPoint y: 705, endPoint x: 546, endPoint y: 692, distance: 735.1
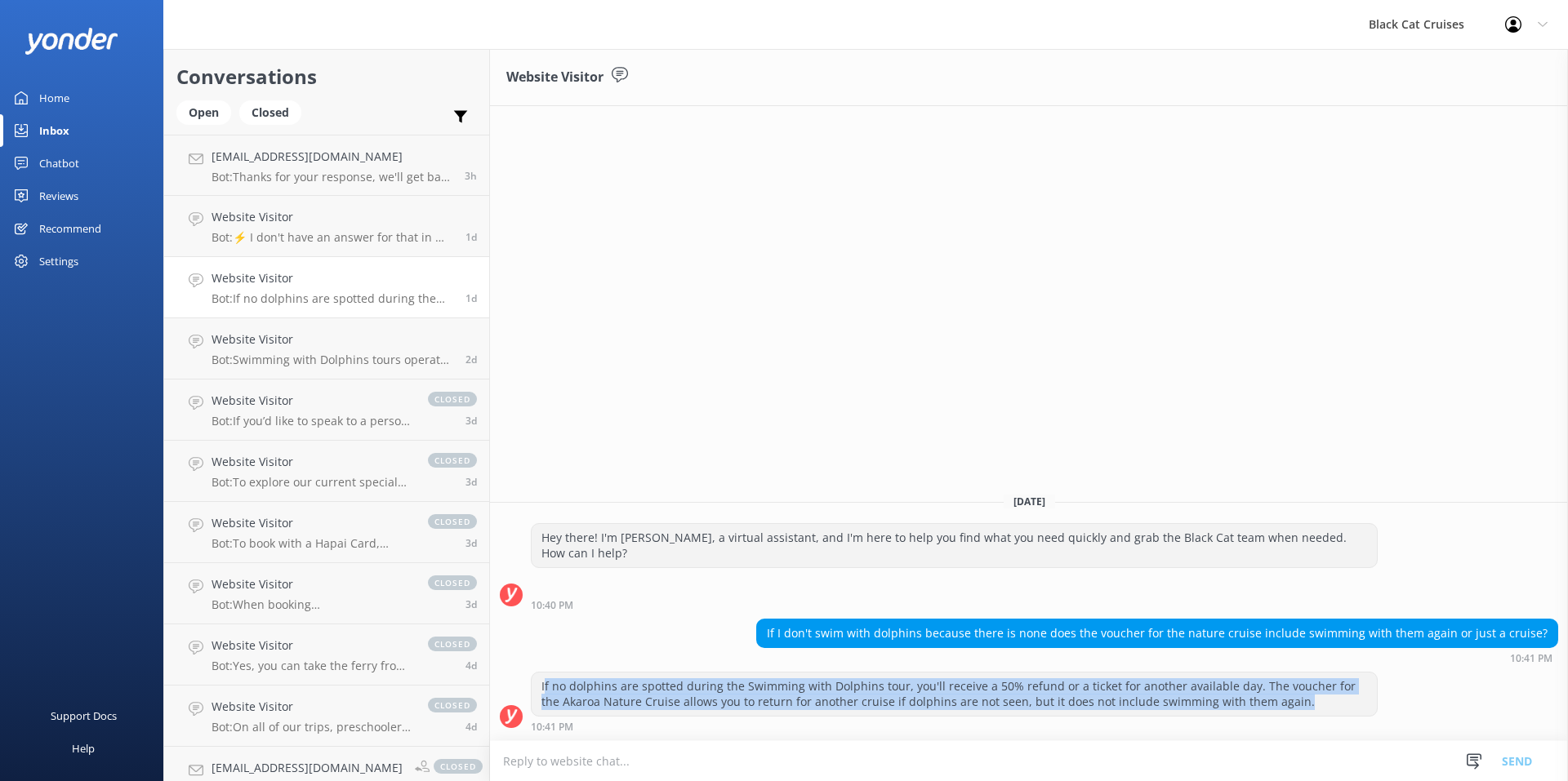
click at [546, 692] on div "If no dolphins are spotted during the Swimming with Dolphins tour, you'll recei…" at bounding box center [954, 694] width 845 height 43
drag, startPoint x: 546, startPoint y: 692, endPoint x: 795, endPoint y: 702, distance: 249.2
click at [795, 702] on div "If no dolphins are spotted during the Swimming with Dolphins tour, you'll recei…" at bounding box center [954, 694] width 845 height 43
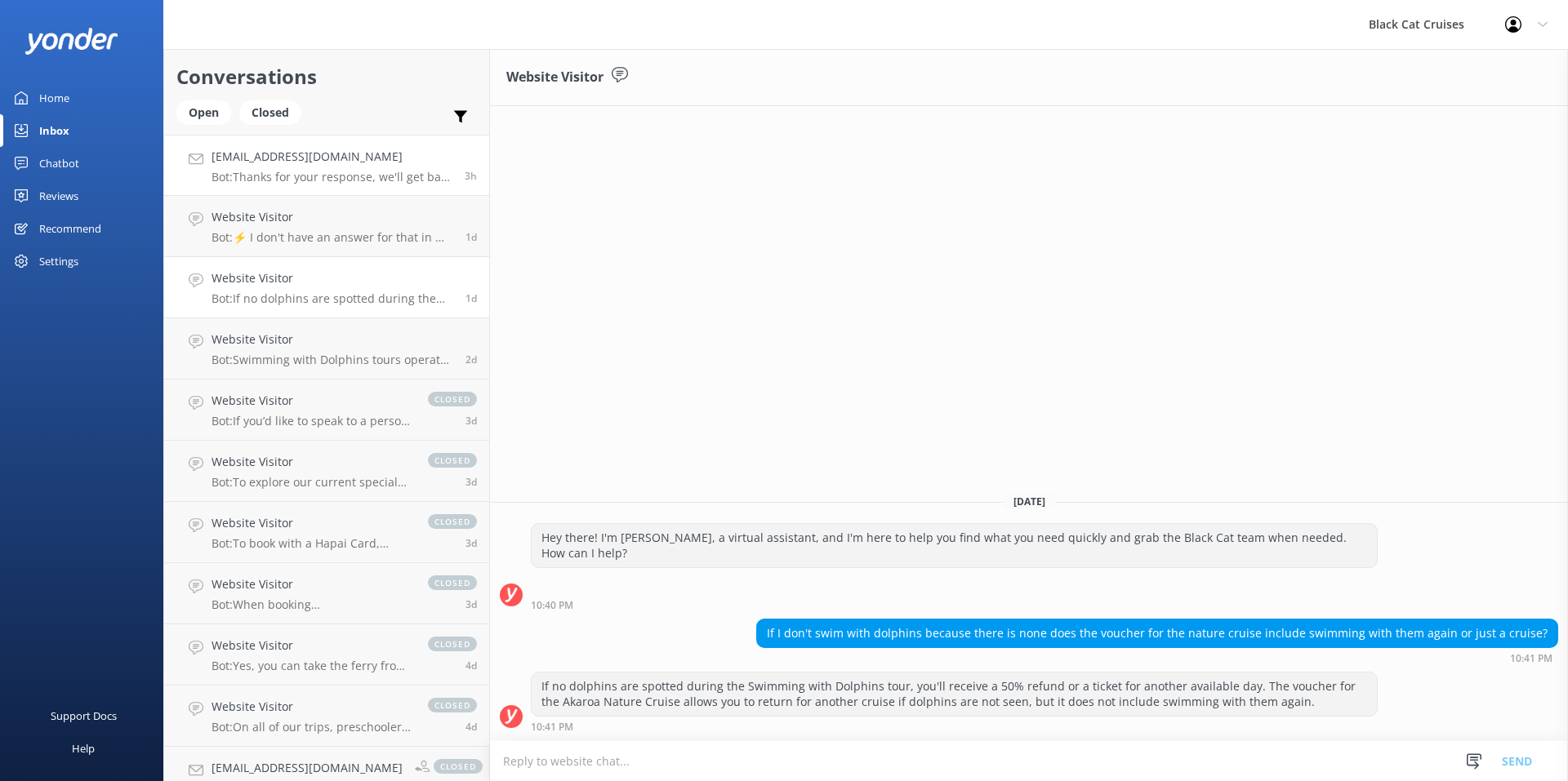
click at [328, 145] on link "[EMAIL_ADDRESS][DOMAIN_NAME] Bot: Thanks for your response, we'll get back to y…" at bounding box center [327, 165] width 325 height 62
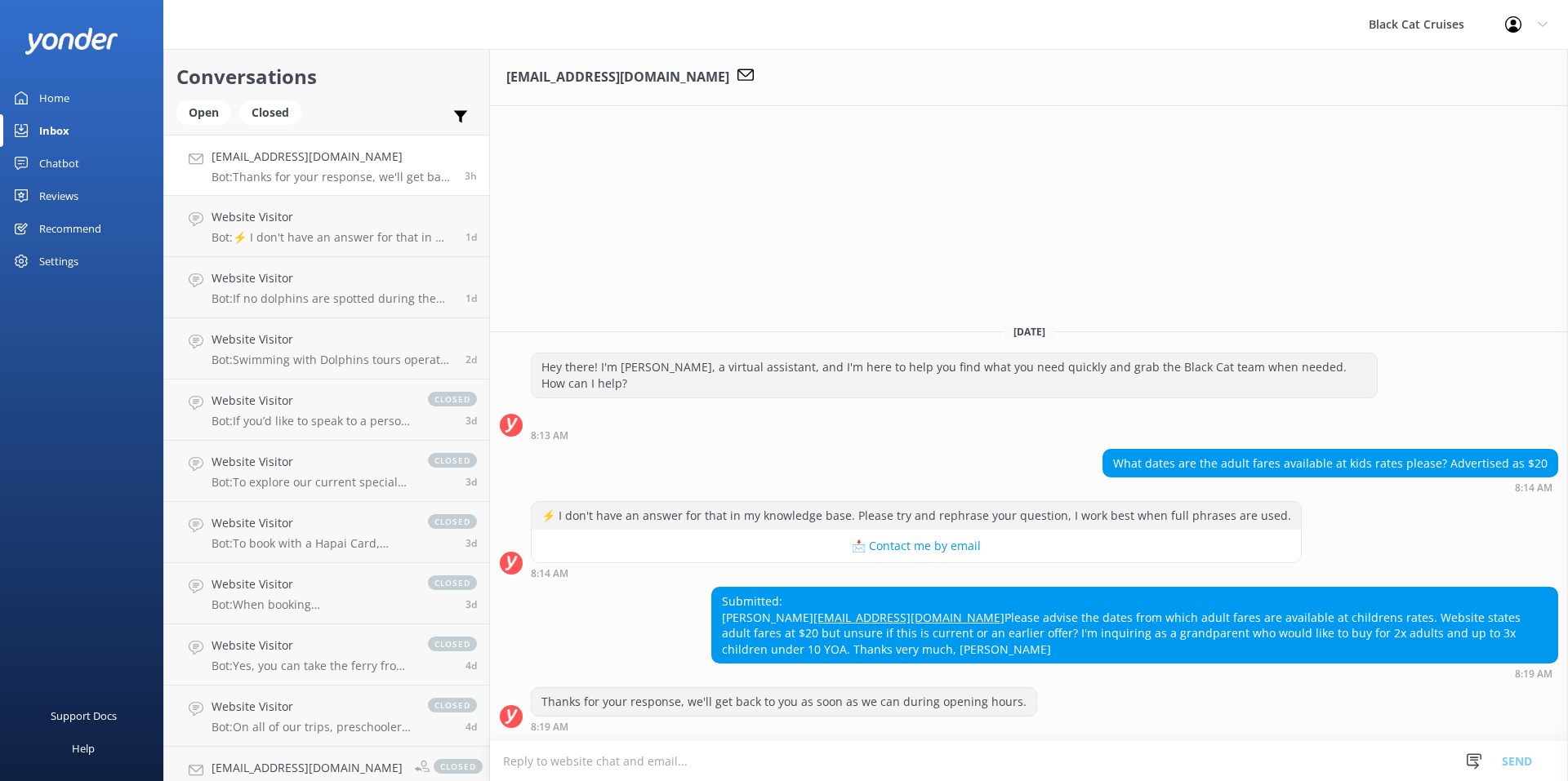
click at [942, 761] on textarea at bounding box center [1029, 761] width 1078 height 40
paste textarea "Hi [PERSON_NAME], thank you for enquiring. The adult for children's prices fare…"
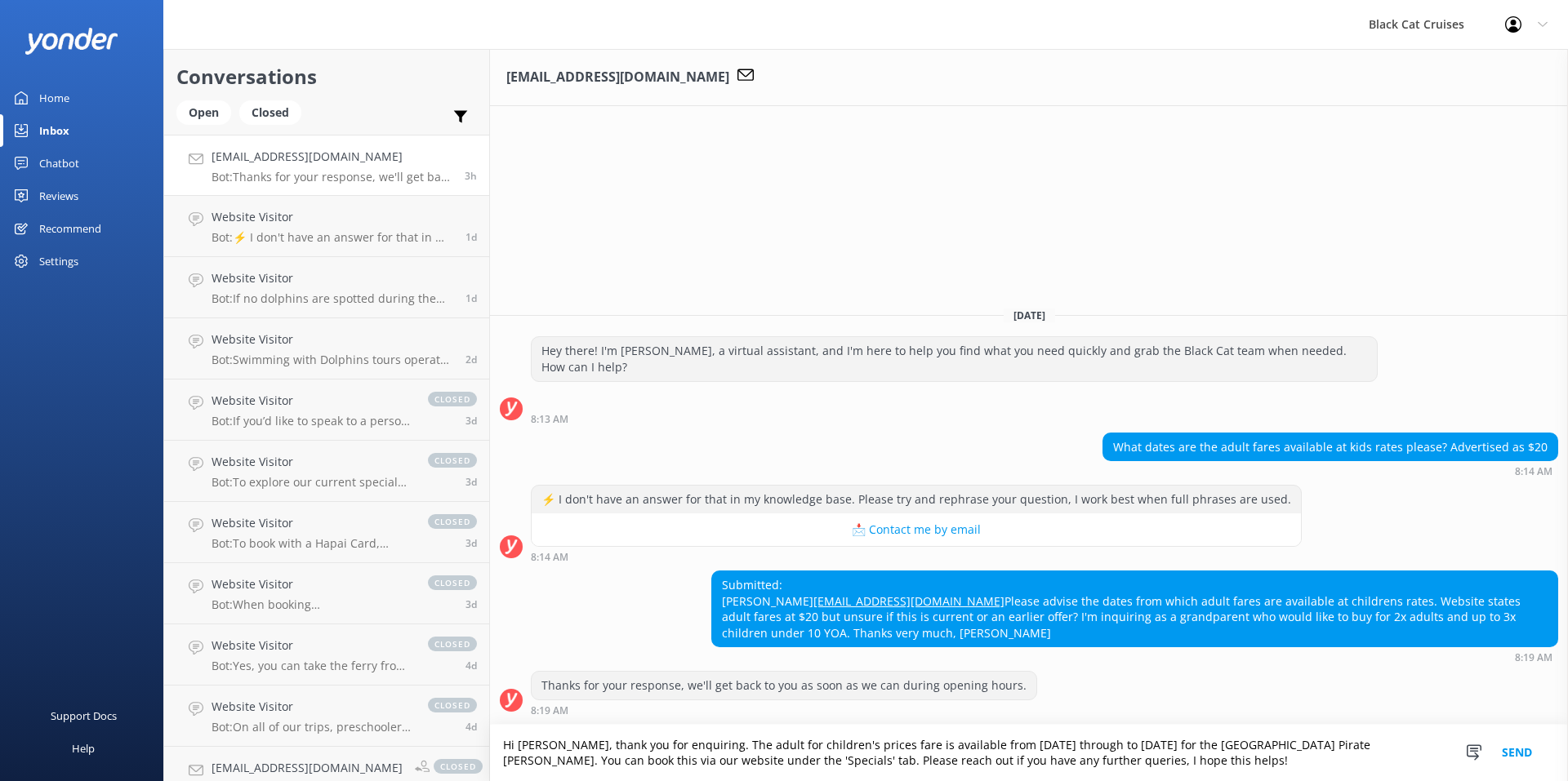
type textarea "Hi [PERSON_NAME], thank you for enquiring. The adult for children's prices fare…"
click at [1515, 757] on button "Send" at bounding box center [1516, 753] width 62 height 57
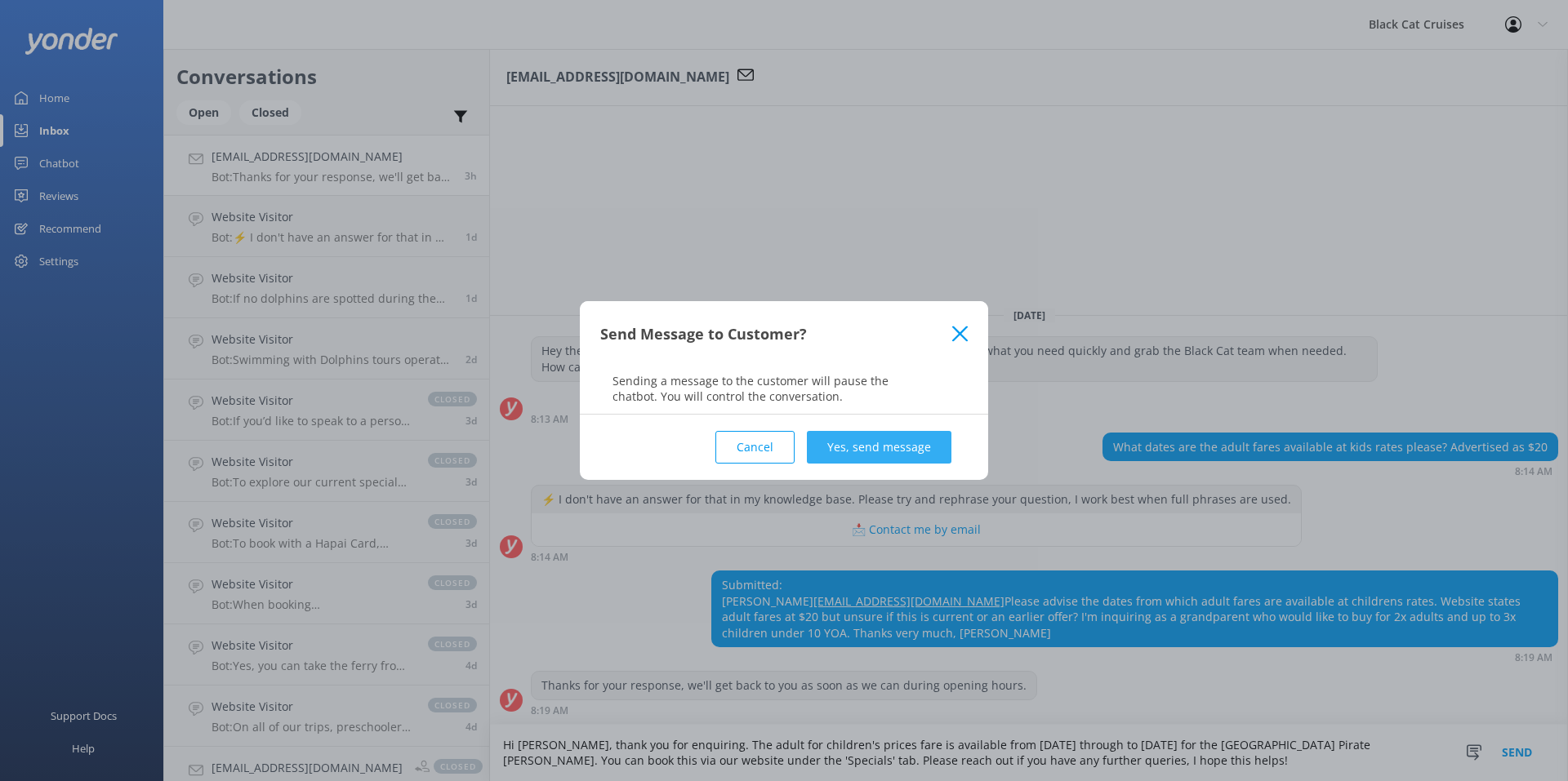
click at [886, 441] on button "Yes, send message" at bounding box center [879, 447] width 144 height 33
